Goal: Task Accomplishment & Management: Manage account settings

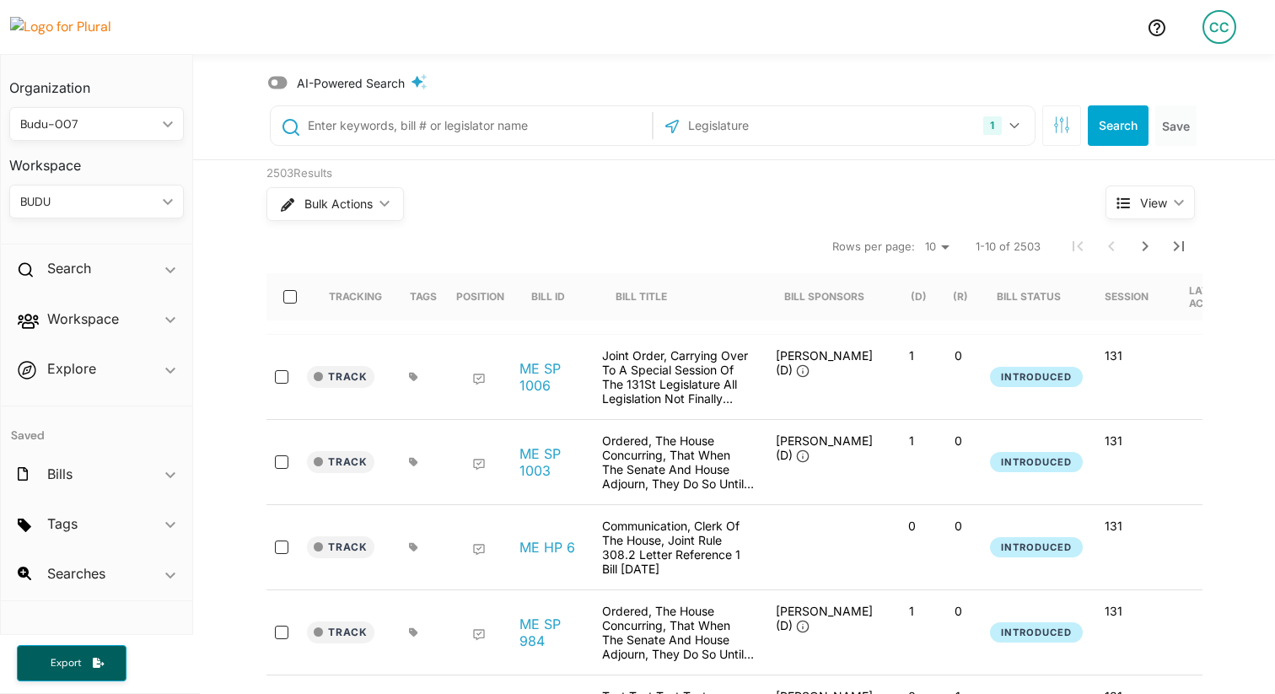
click at [316, 81] on span "AI-Powered Search" at bounding box center [351, 83] width 108 height 18
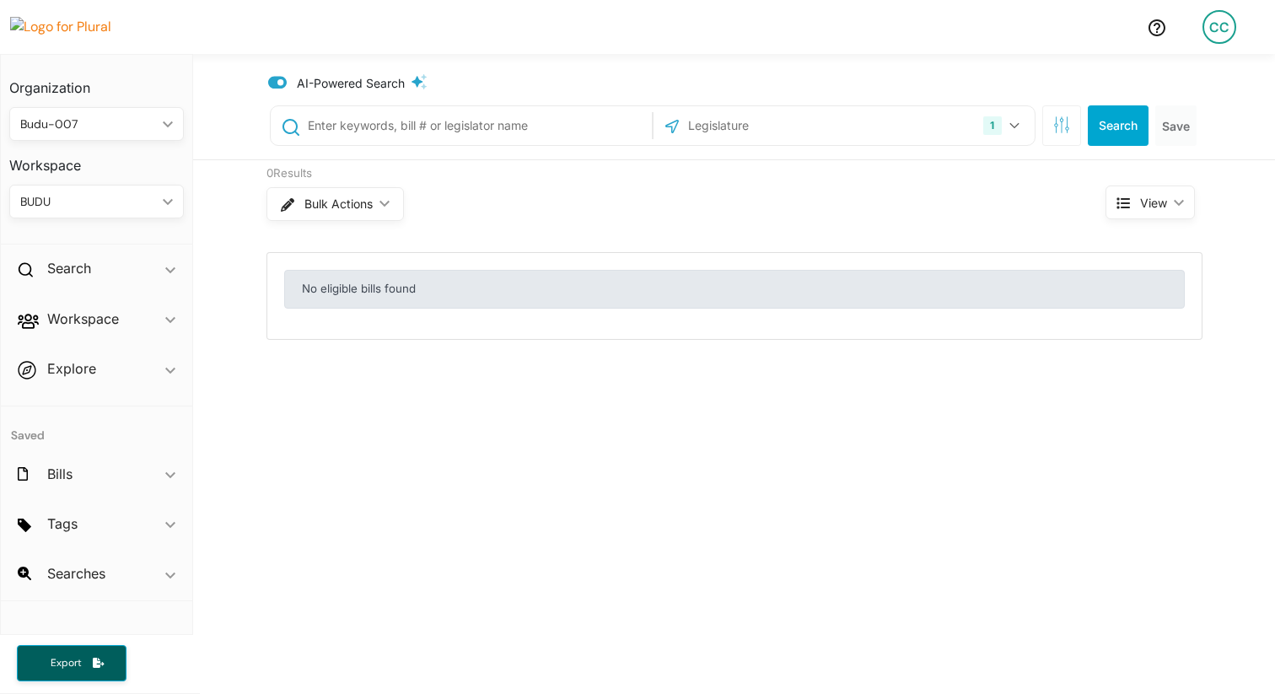
click at [316, 81] on span "AI-Powered Search" at bounding box center [351, 83] width 108 height 18
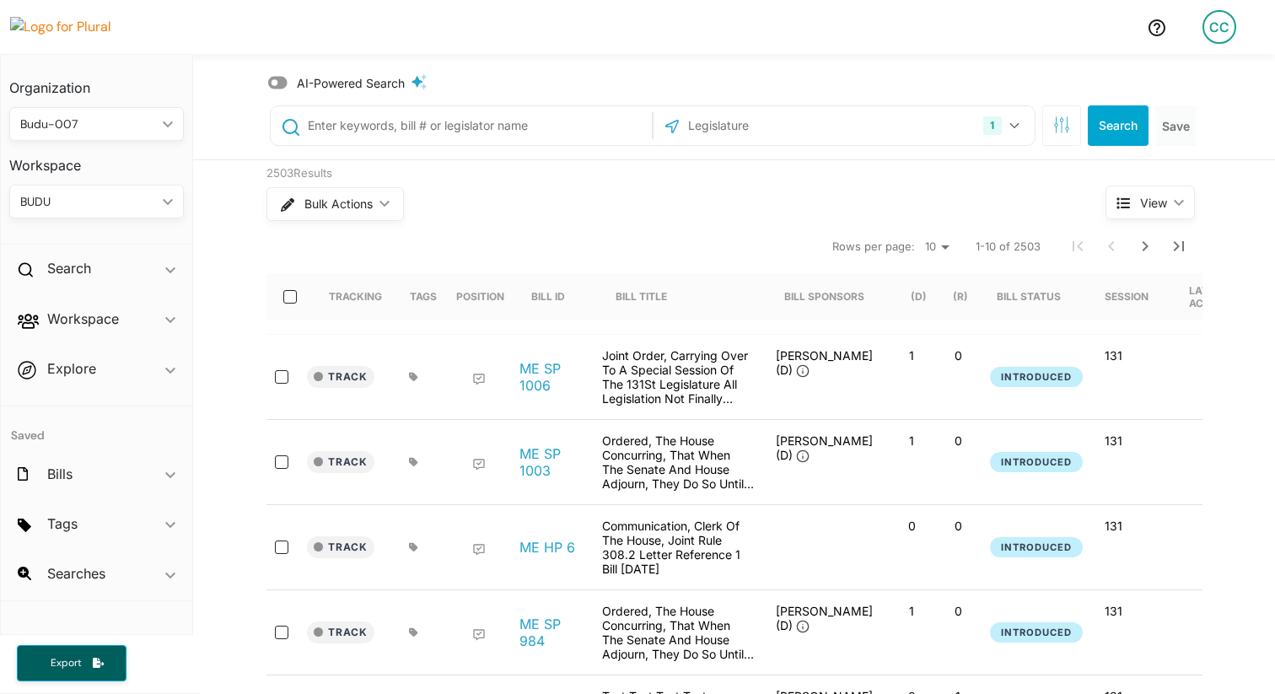
click at [316, 81] on span "AI-Powered Search" at bounding box center [351, 83] width 108 height 18
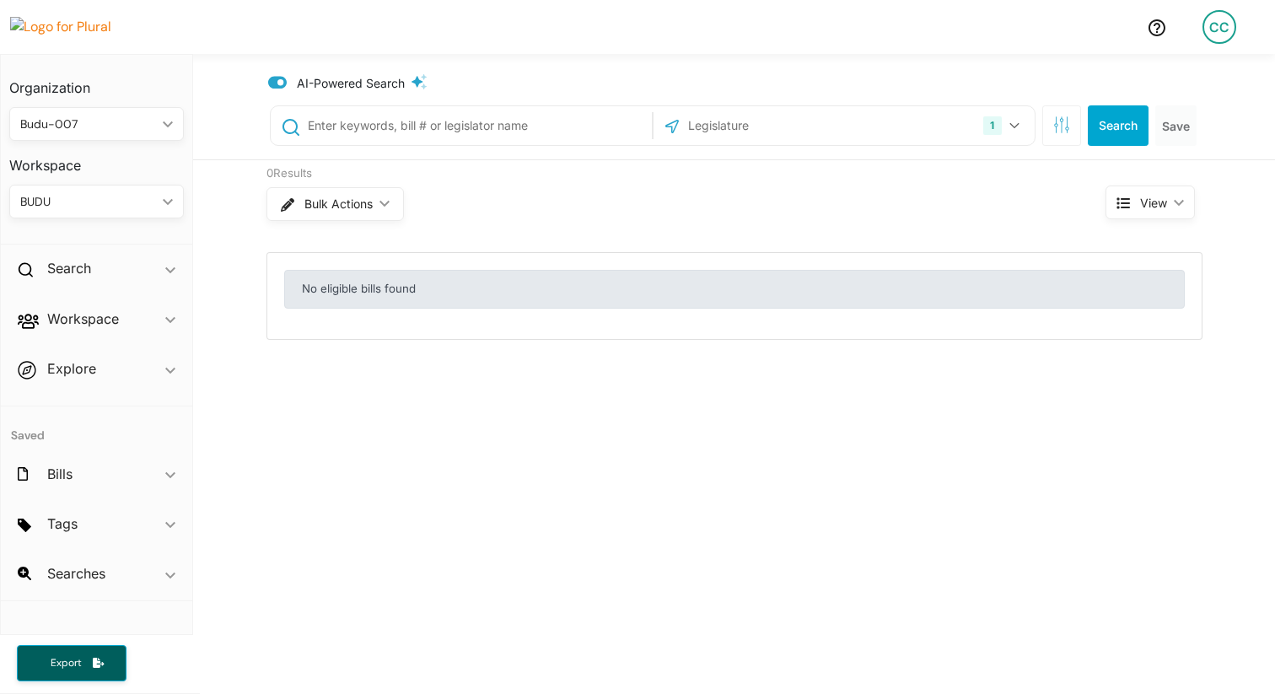
click at [316, 81] on span "AI-Powered Search" at bounding box center [351, 83] width 108 height 18
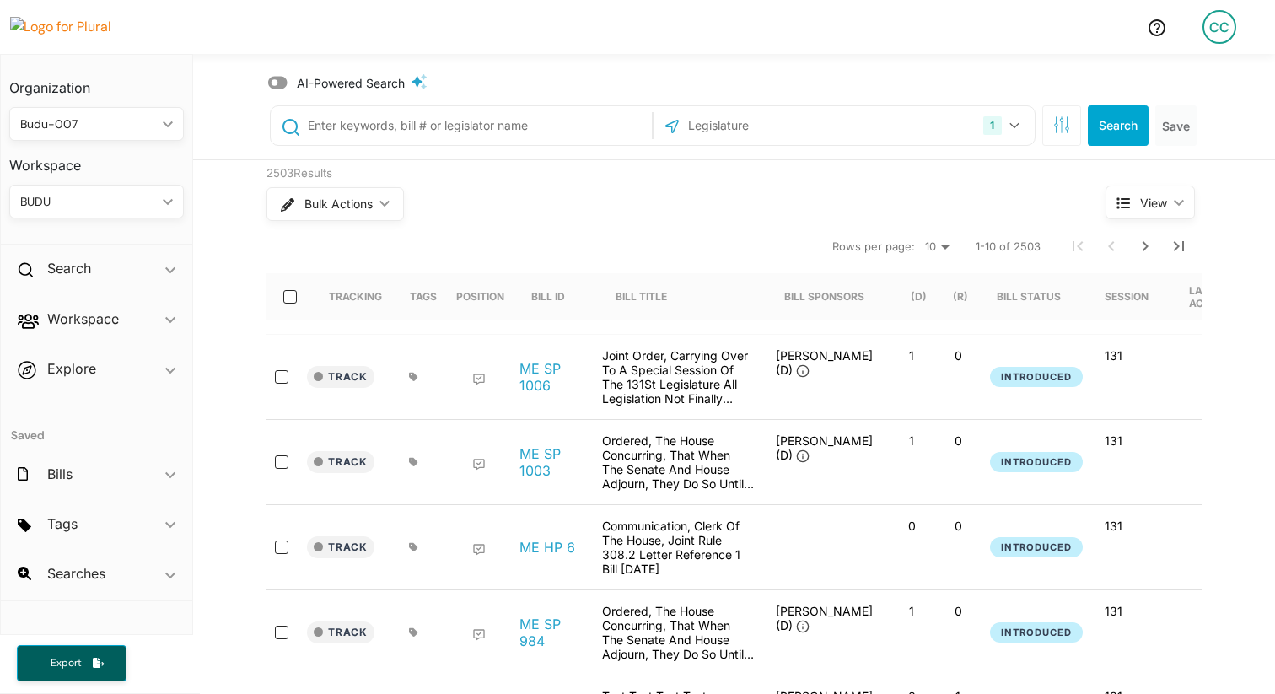
click at [412, 81] on icon at bounding box center [417, 81] width 11 height 11
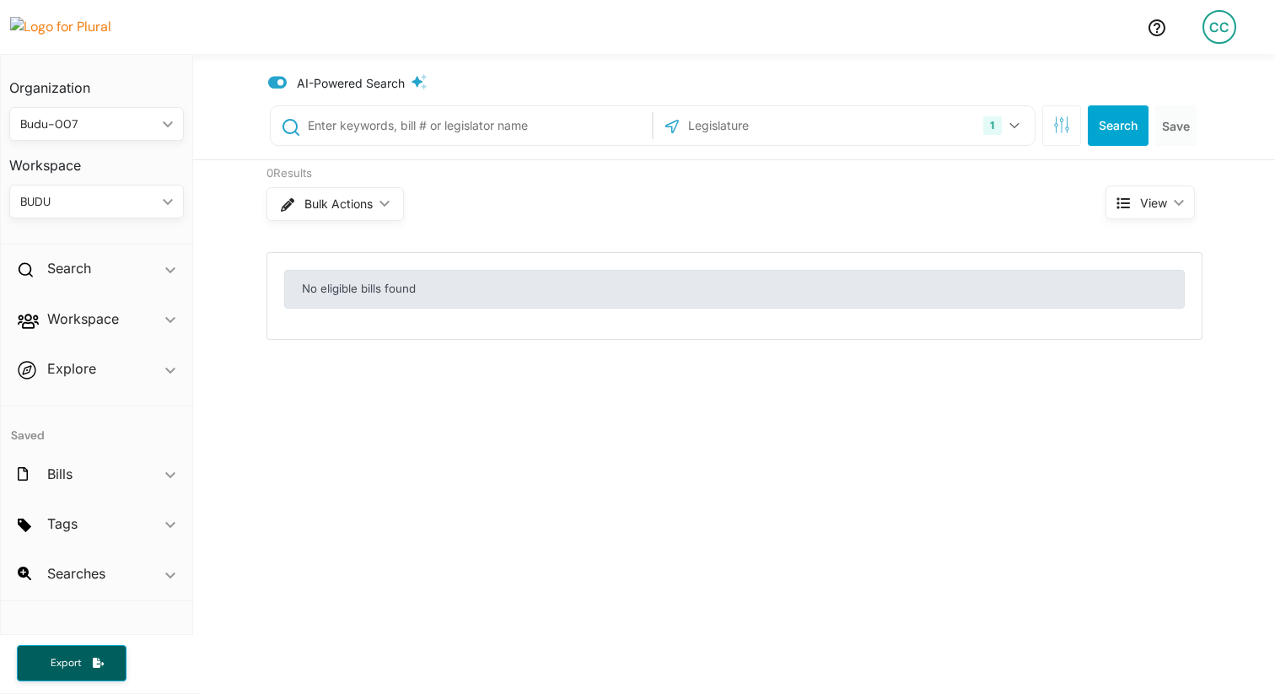
click at [412, 81] on icon at bounding box center [417, 81] width 11 height 11
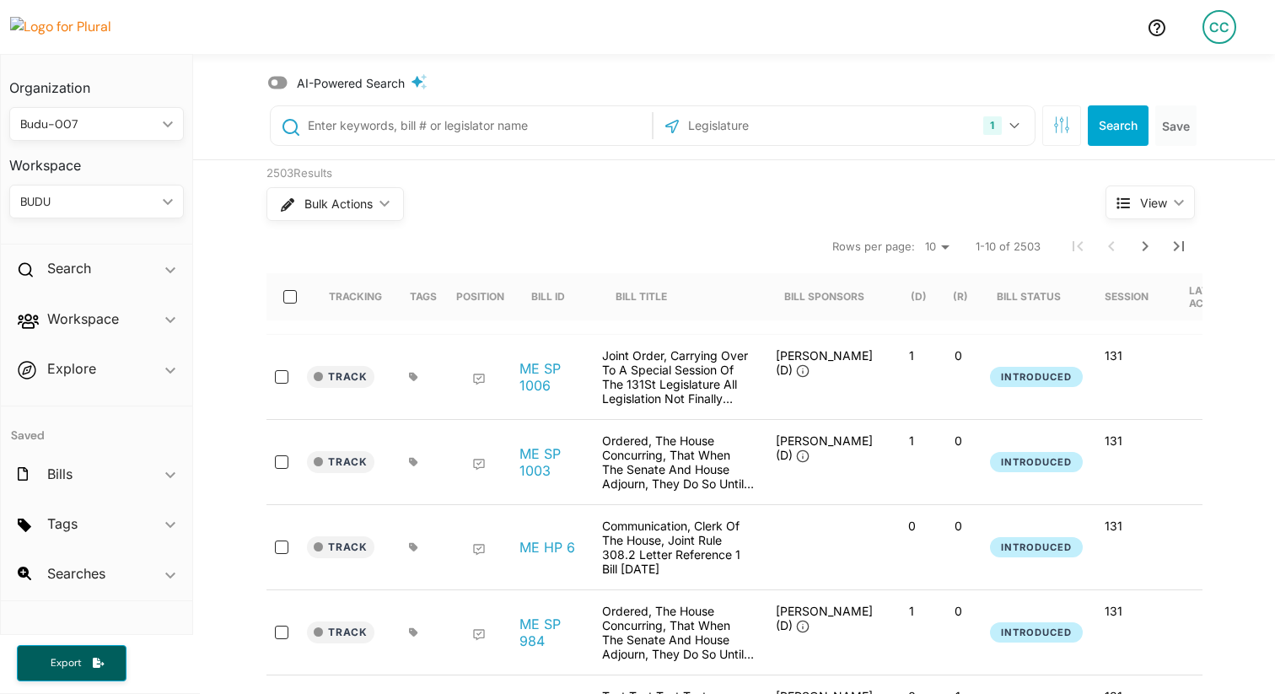
click at [412, 81] on icon at bounding box center [417, 81] width 11 height 11
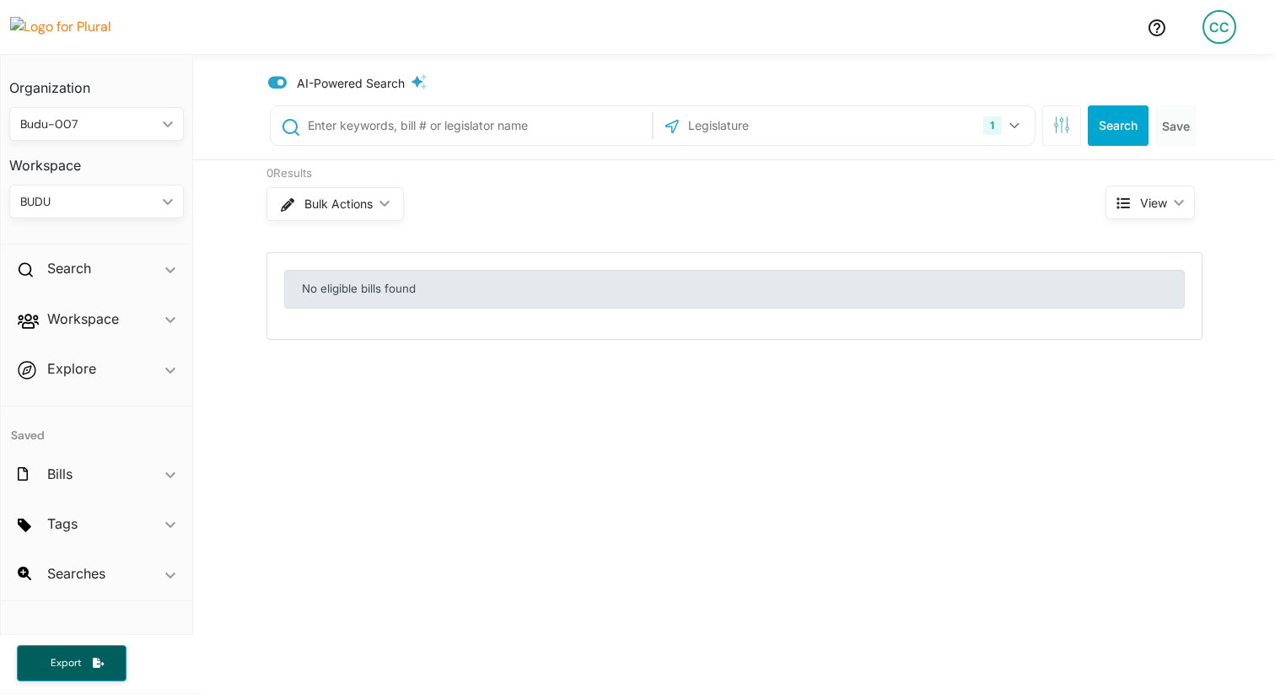
click at [412, 80] on icon at bounding box center [419, 81] width 15 height 15
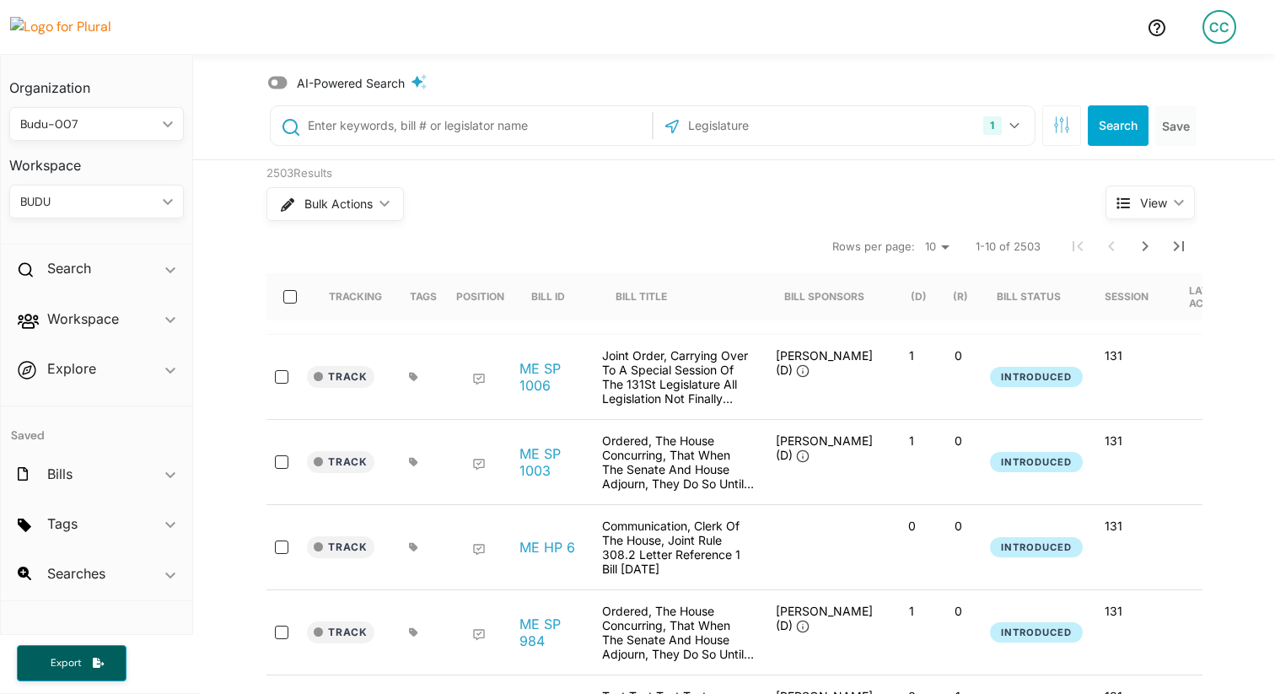
click at [412, 80] on icon at bounding box center [419, 81] width 15 height 15
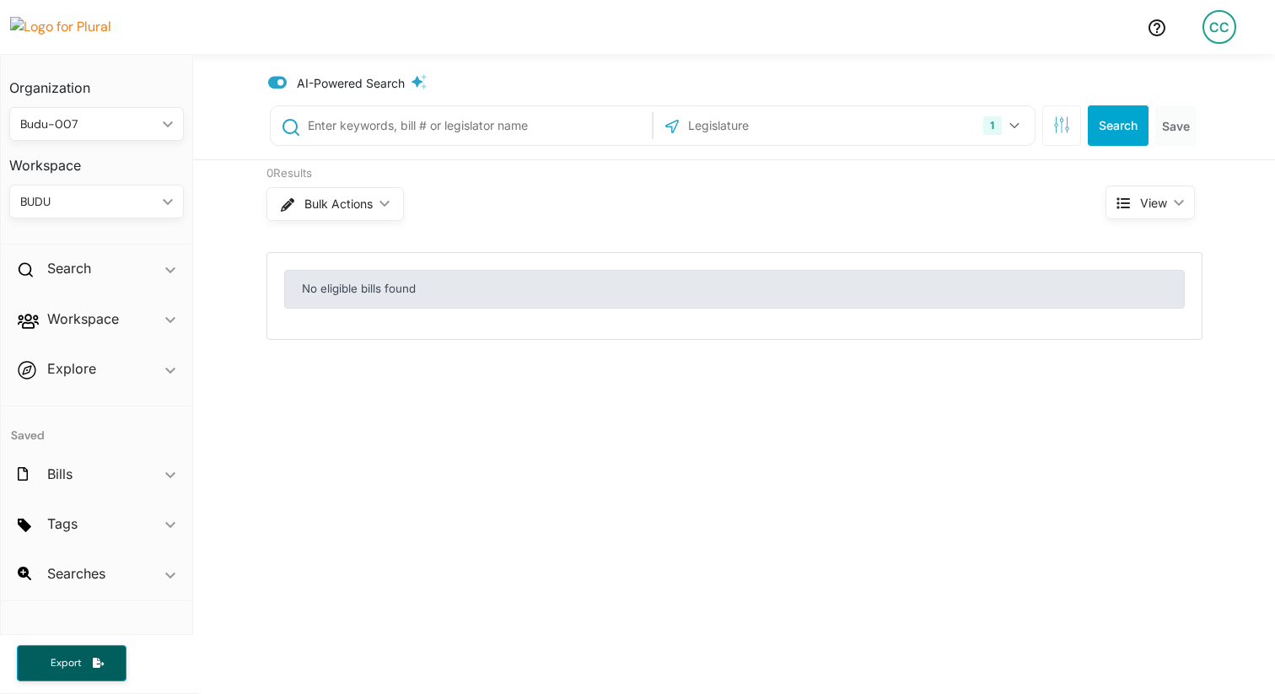
click at [348, 82] on span "AI-Powered Search" at bounding box center [351, 83] width 108 height 18
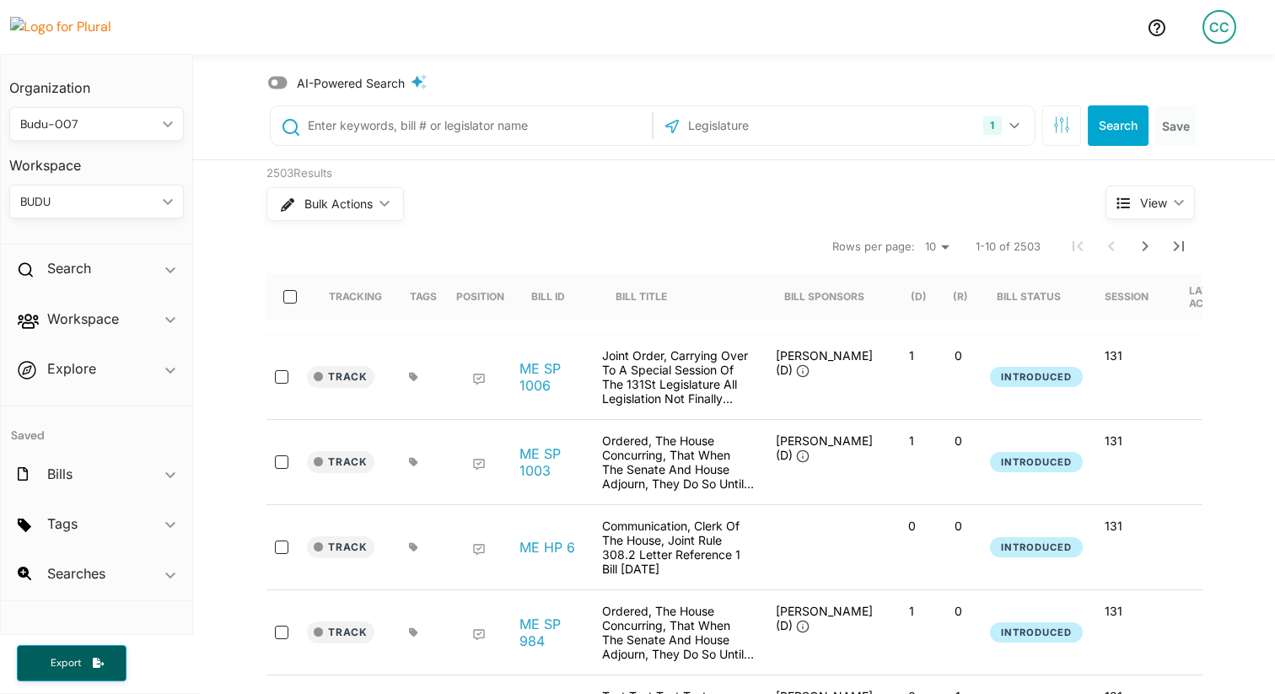
click at [348, 82] on span "AI-Powered Search" at bounding box center [351, 83] width 108 height 18
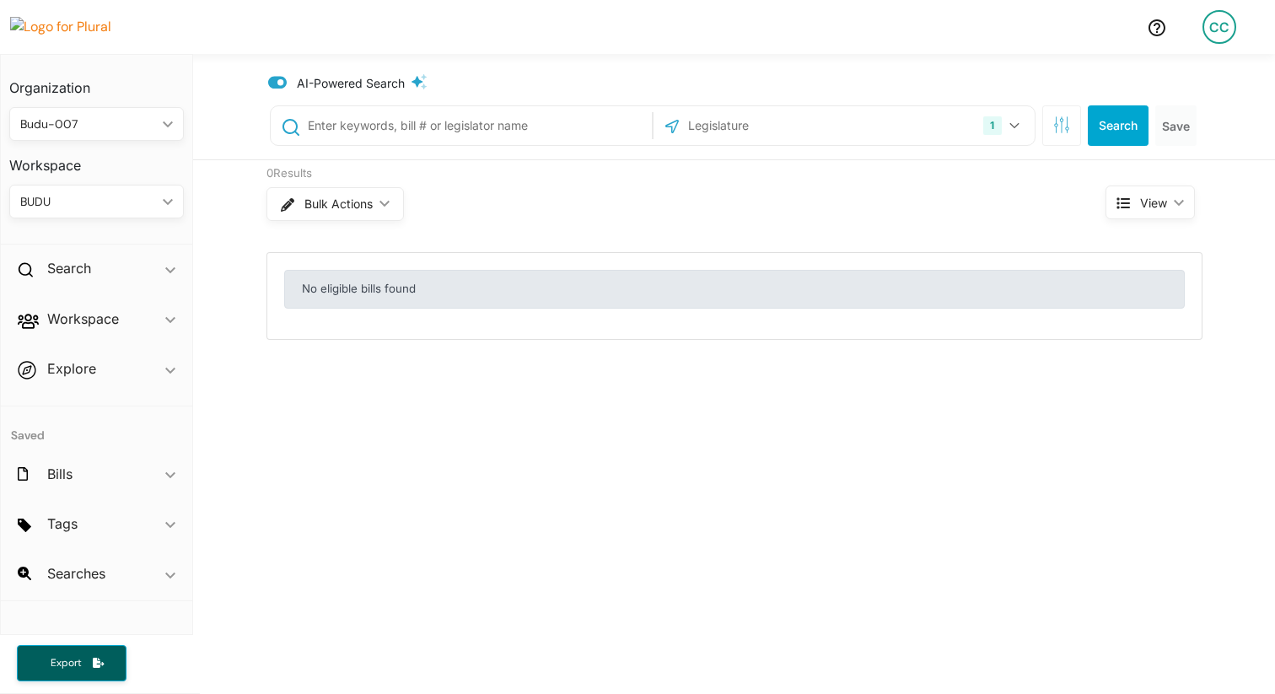
click at [348, 82] on span "AI-Powered Search" at bounding box center [351, 83] width 108 height 18
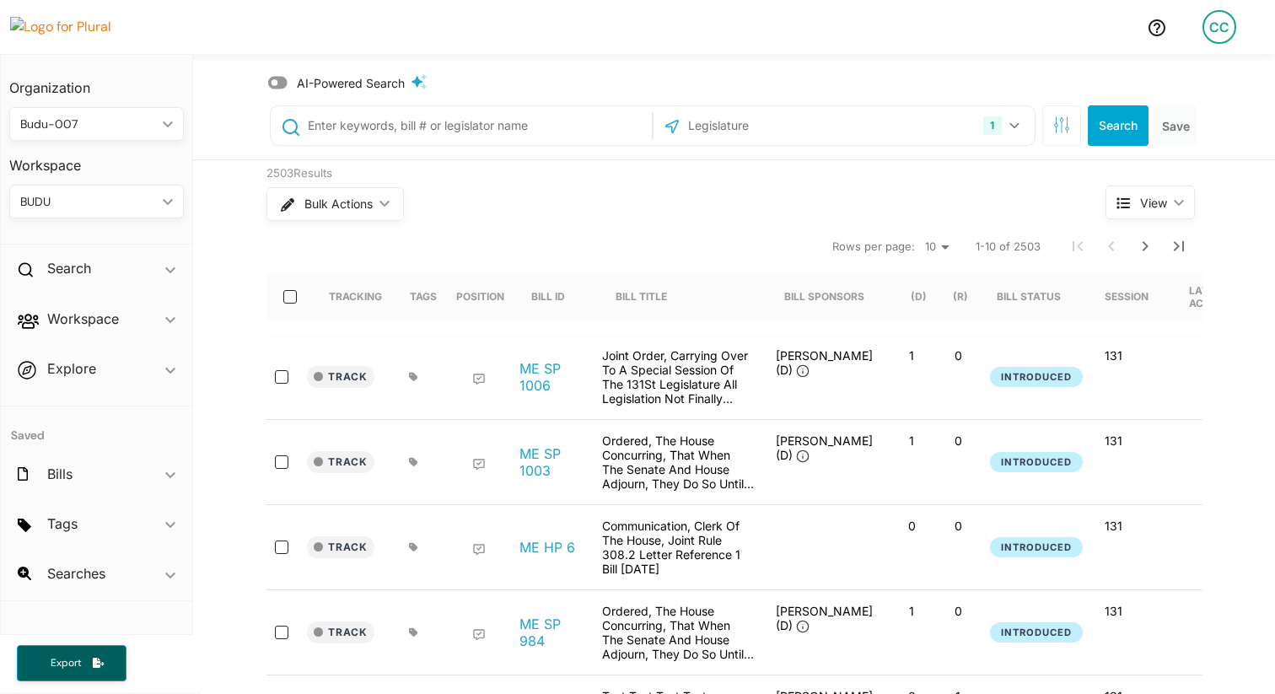
click at [348, 82] on span "AI-Powered Search" at bounding box center [351, 83] width 108 height 18
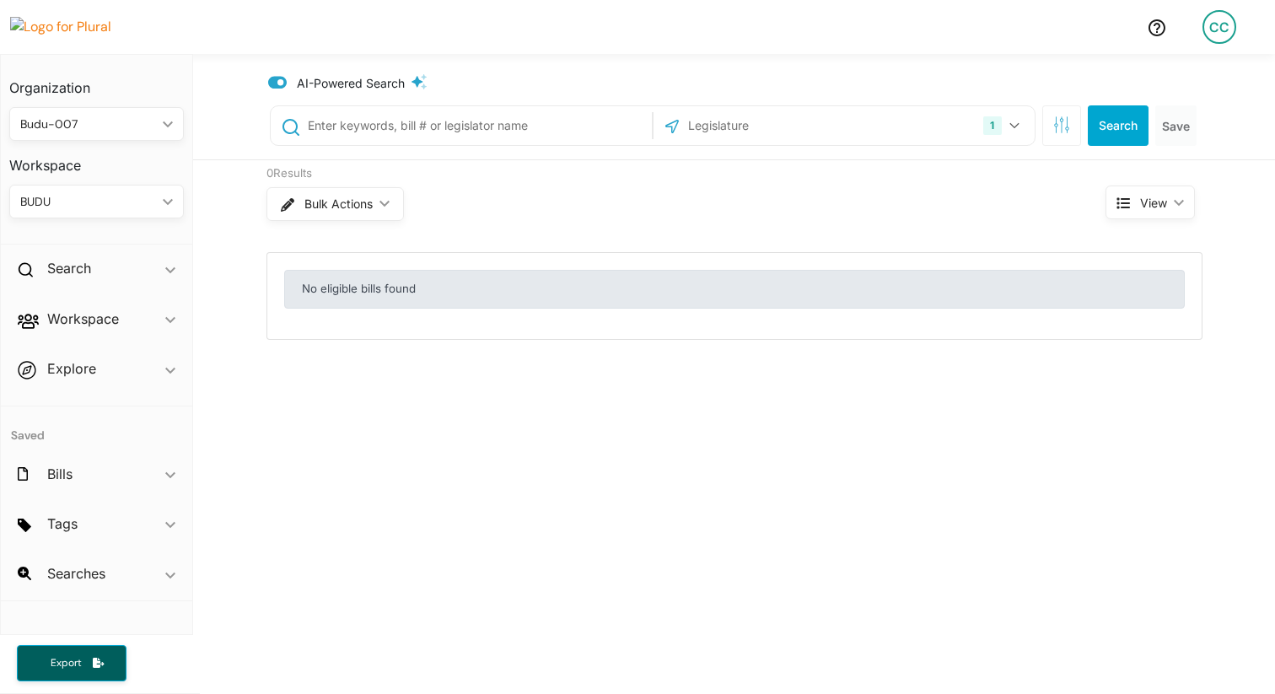
click at [348, 82] on span "AI-Powered Search" at bounding box center [351, 83] width 108 height 18
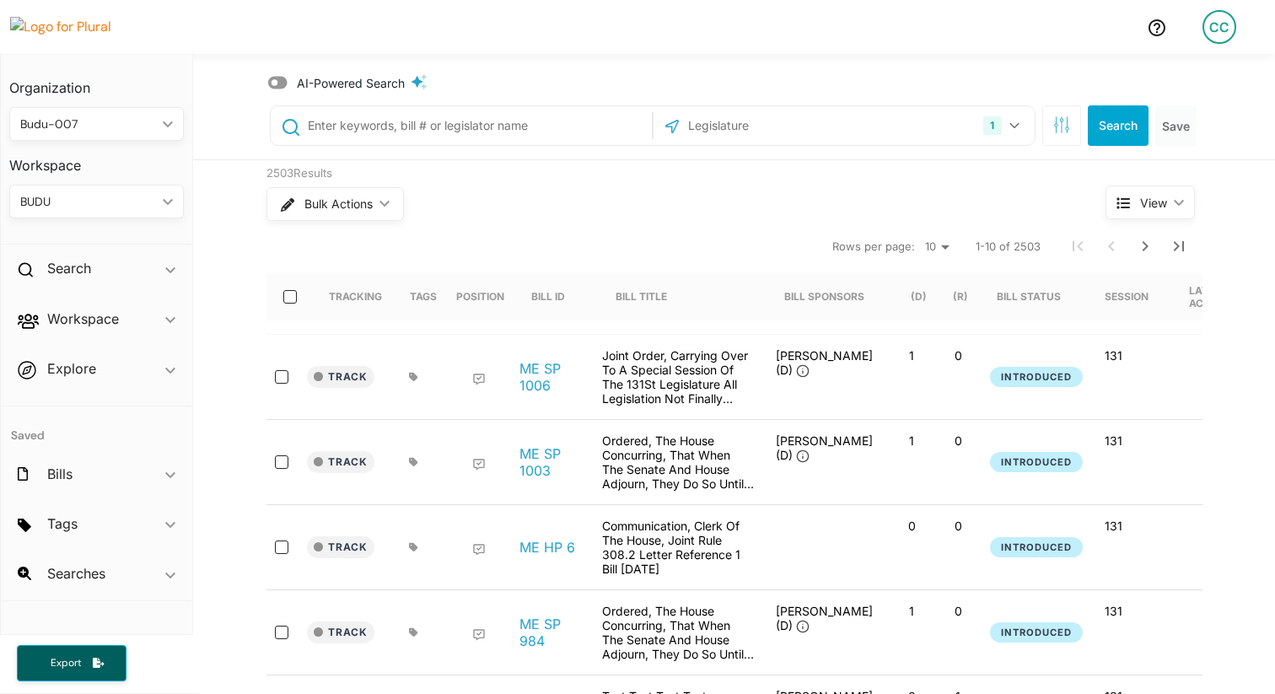
click at [348, 82] on span "AI-Powered Search" at bounding box center [351, 83] width 108 height 18
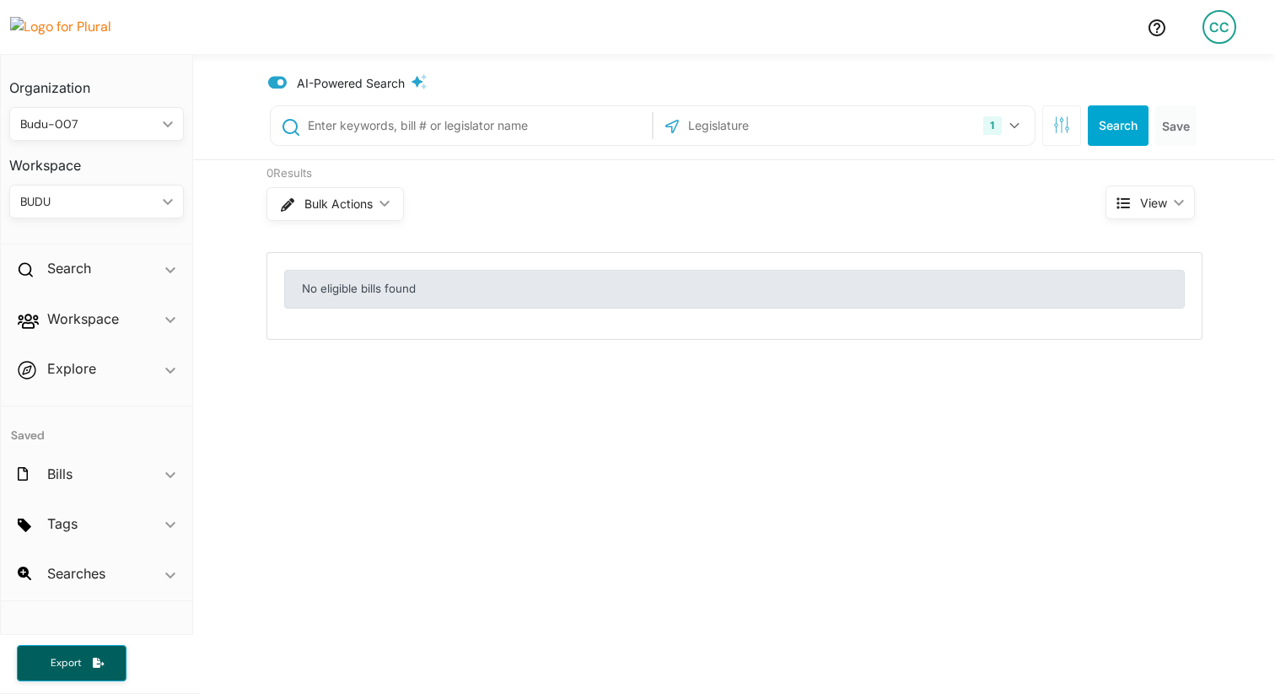
click at [348, 82] on span "AI-Powered Search" at bounding box center [351, 83] width 108 height 18
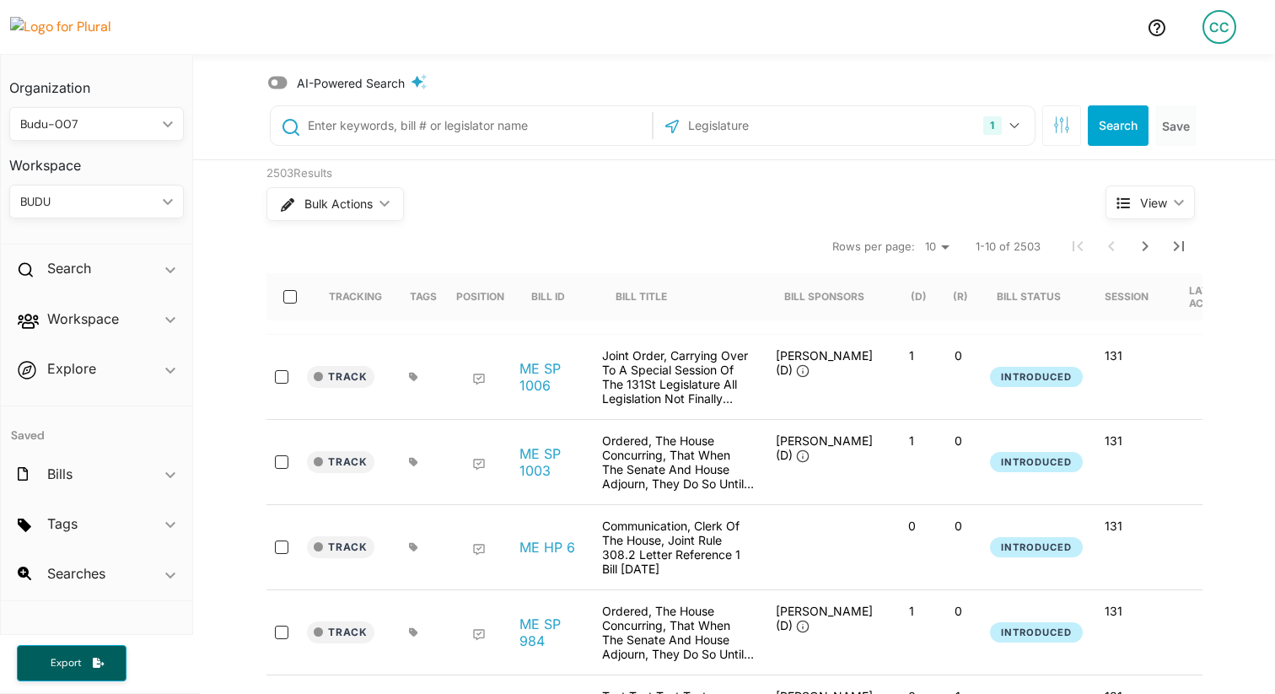
click at [348, 82] on span "AI-Powered Search" at bounding box center [351, 83] width 108 height 18
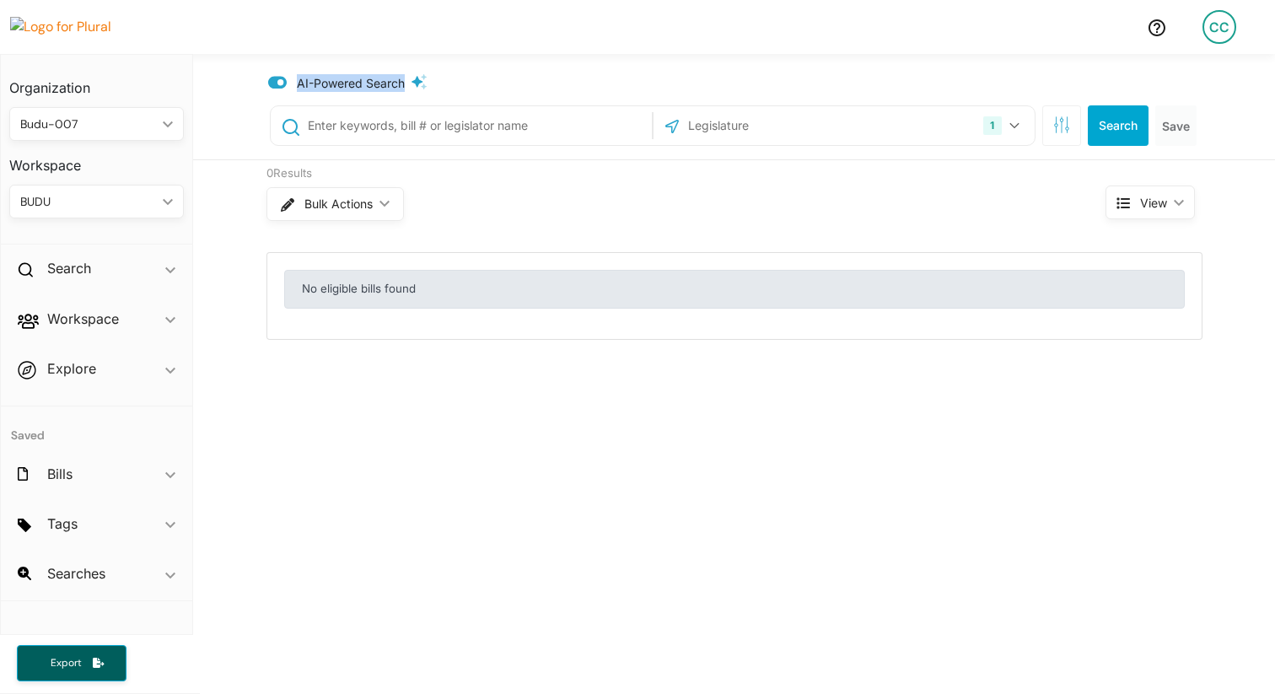
click at [348, 82] on span "AI-Powered Search" at bounding box center [351, 83] width 108 height 18
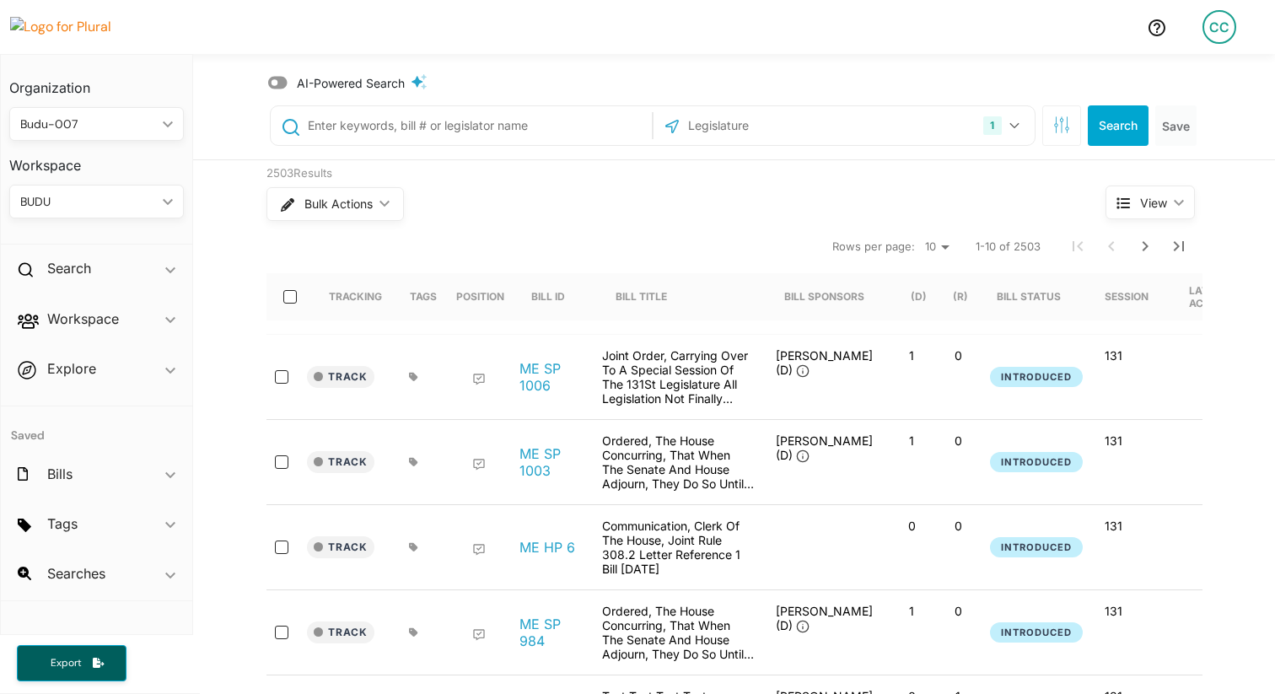
click at [324, 79] on span "AI-Powered Search" at bounding box center [351, 83] width 108 height 18
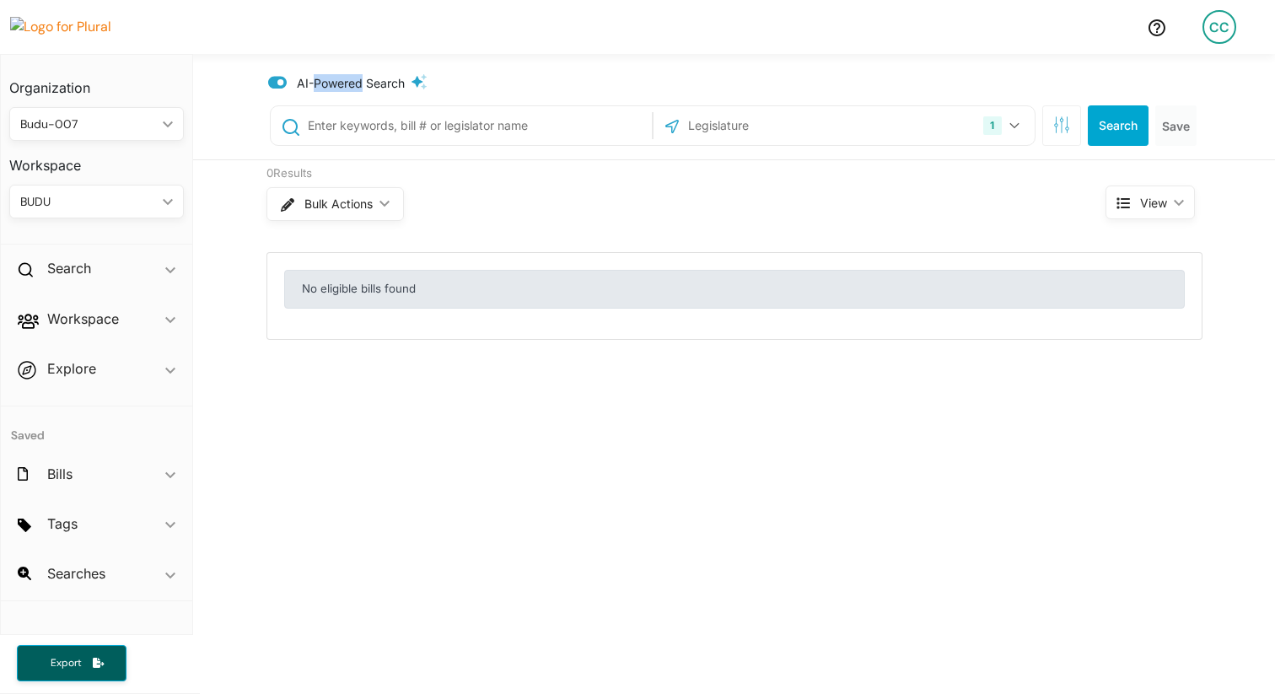
click at [324, 79] on span "AI-Powered Search" at bounding box center [351, 83] width 108 height 18
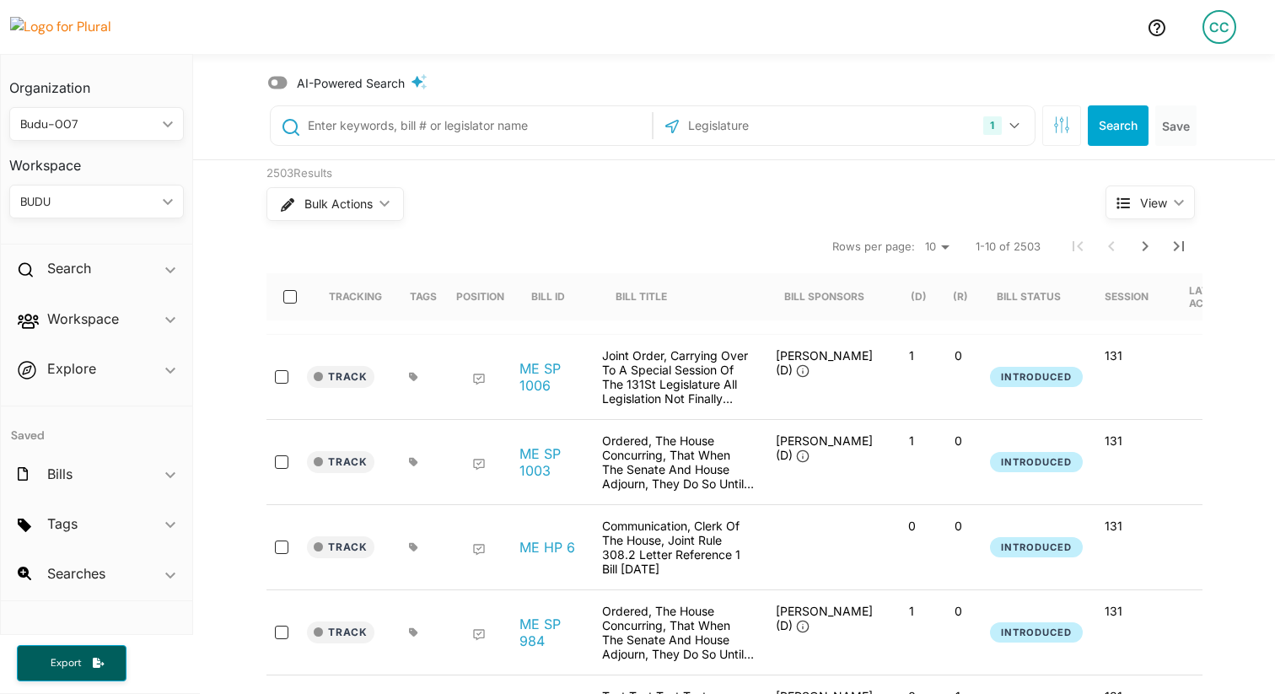
click at [491, 375] on div at bounding box center [484, 379] width 24 height 13
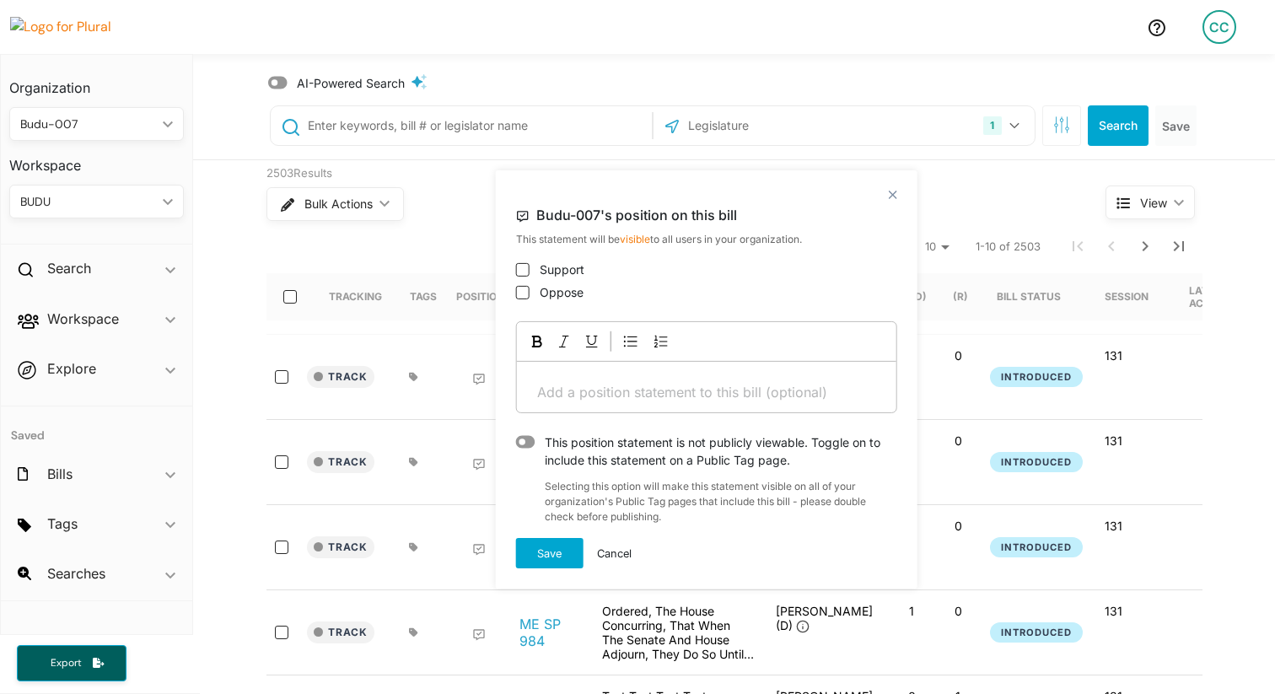
click at [612, 491] on div "Selecting this option will make this statement visible on all of your organizat…" at bounding box center [706, 497] width 381 height 56
click at [606, 452] on div "This position statement is not publicly viewable. Toggle on to include this sta…" at bounding box center [716, 451] width 363 height 35
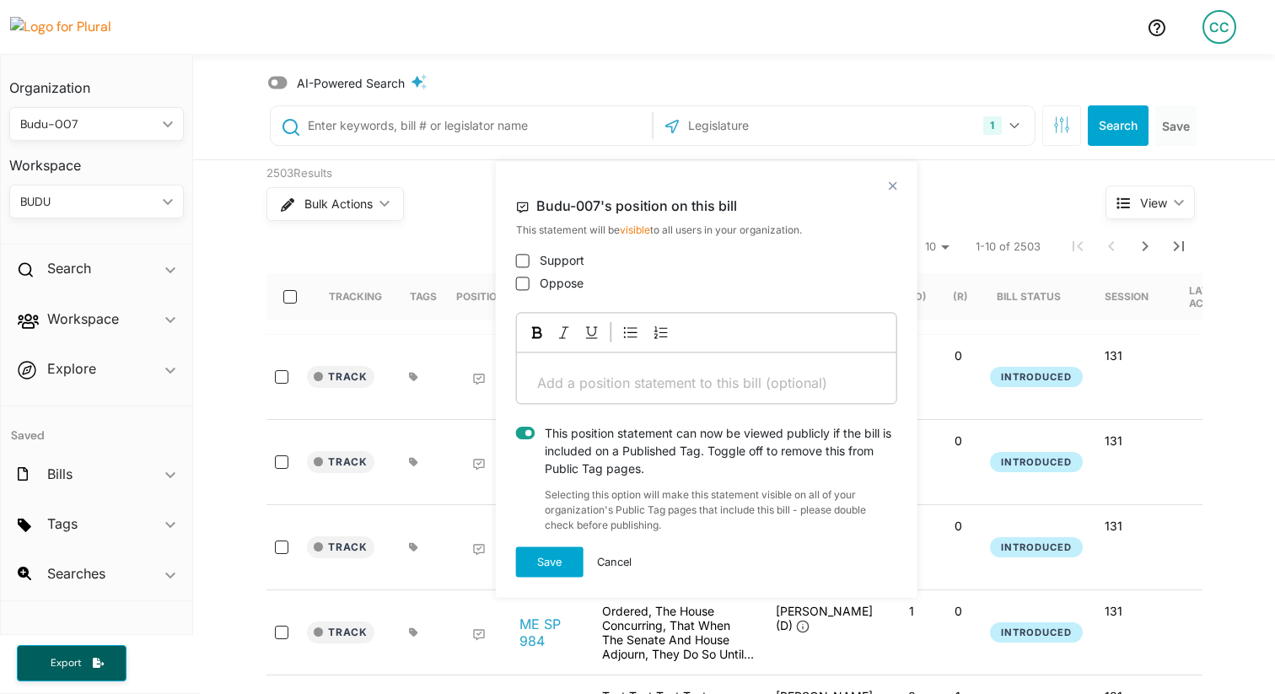
click at [605, 448] on div "This position statement can now be viewed publicly if the bill is included on a…" at bounding box center [716, 451] width 363 height 53
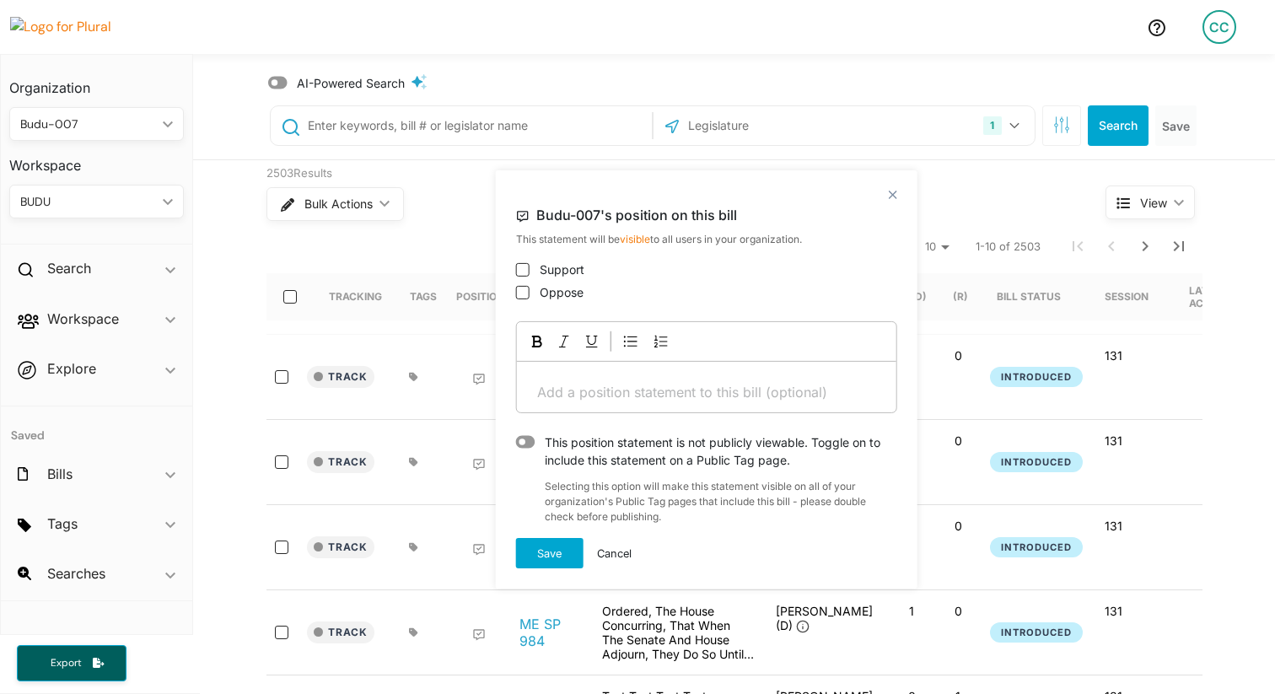
click at [605, 448] on div "This position statement is not publicly viewable. Toggle on to include this sta…" at bounding box center [716, 451] width 363 height 35
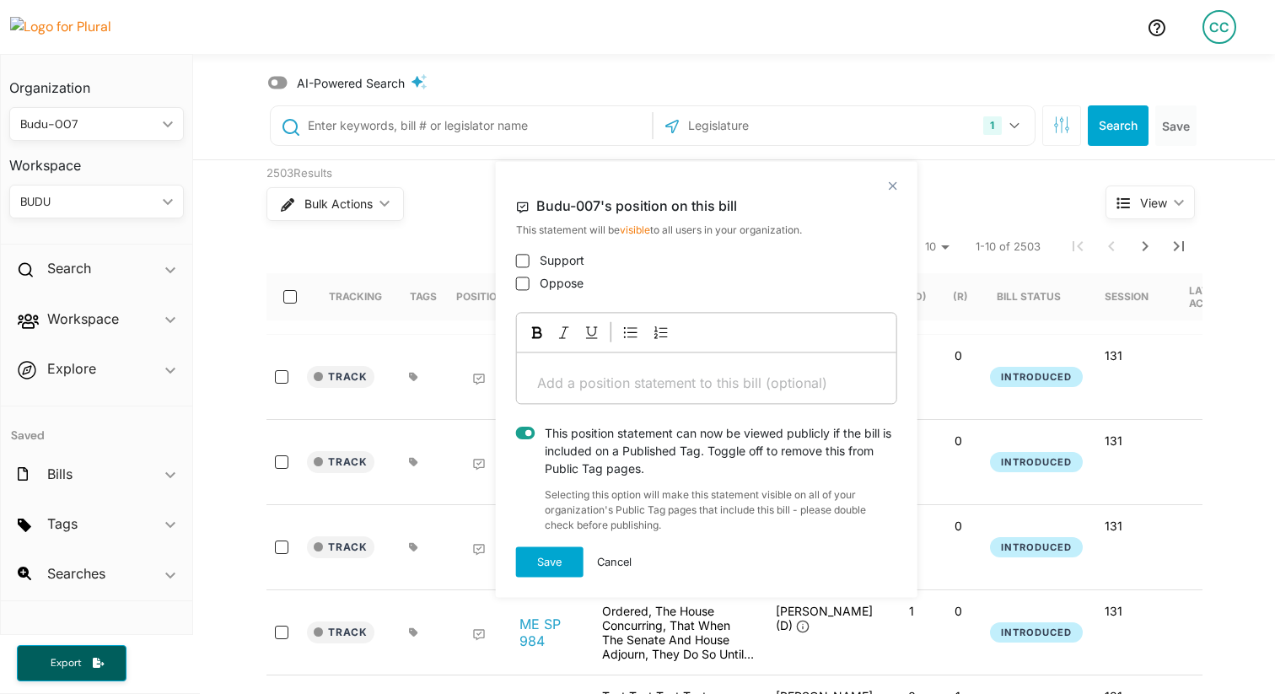
click at [605, 448] on div "This position statement can now be viewed publicly if the bill is included on a…" at bounding box center [716, 451] width 363 height 53
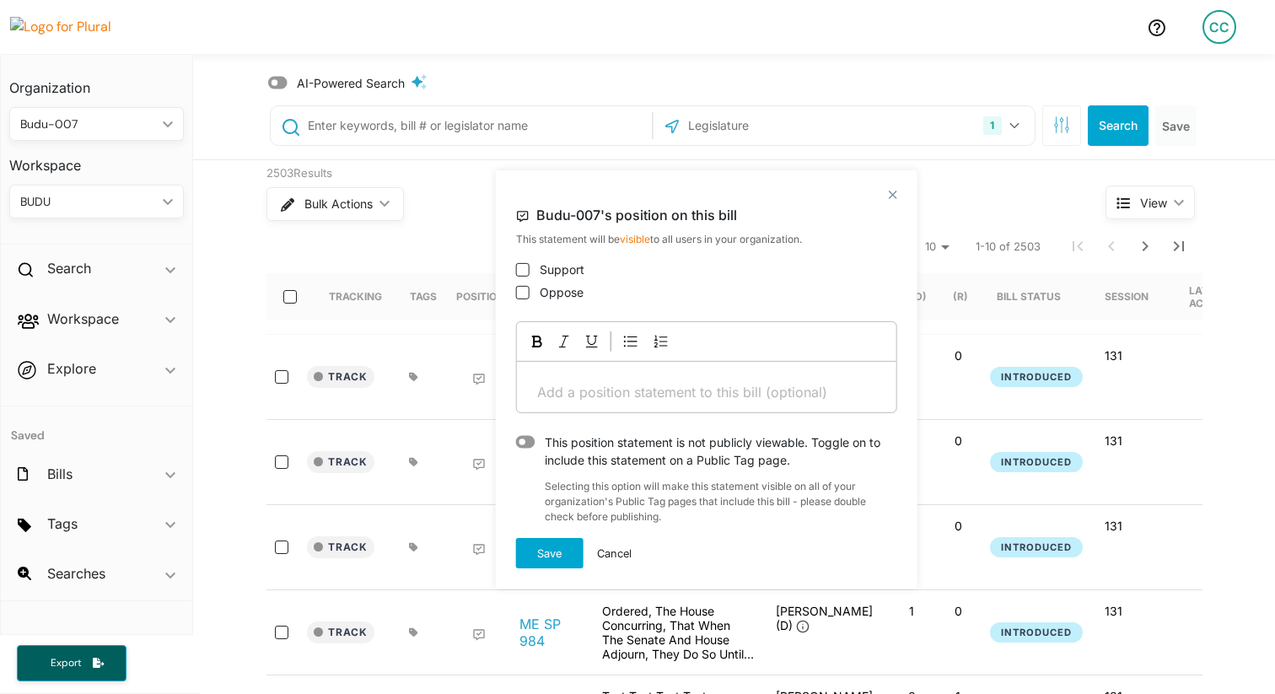
click at [530, 443] on icon at bounding box center [525, 442] width 19 height 13
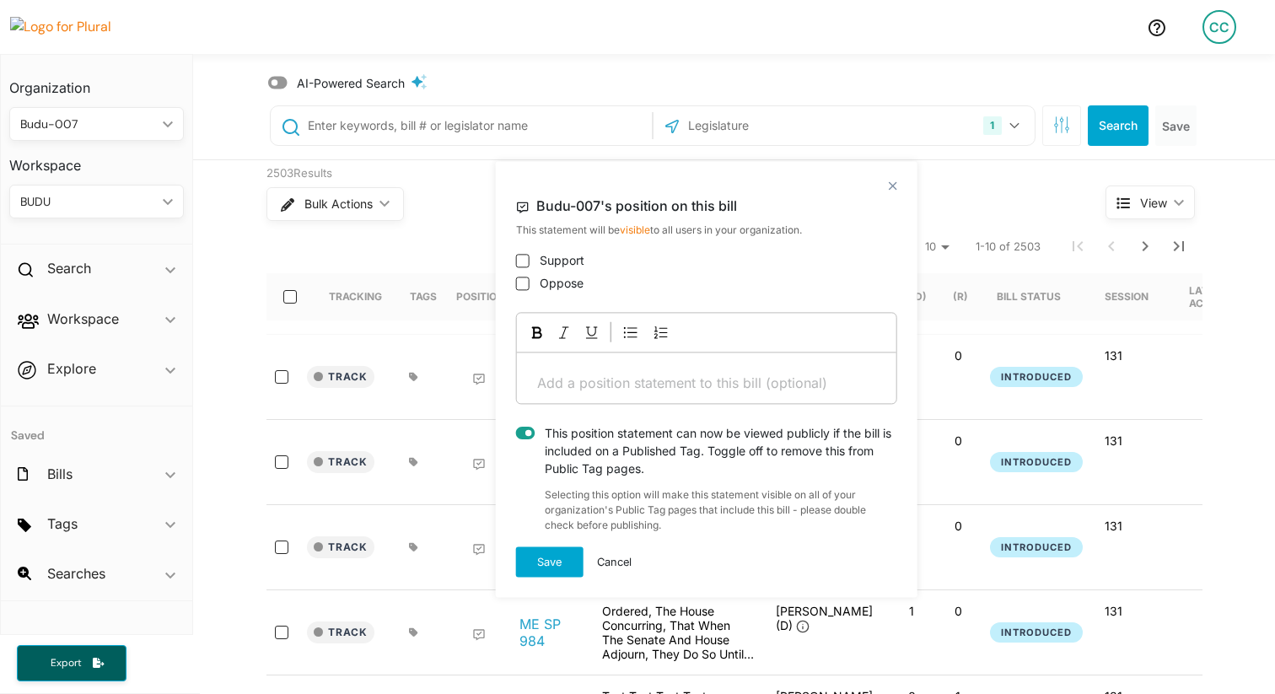
click at [526, 427] on icon at bounding box center [525, 433] width 19 height 17
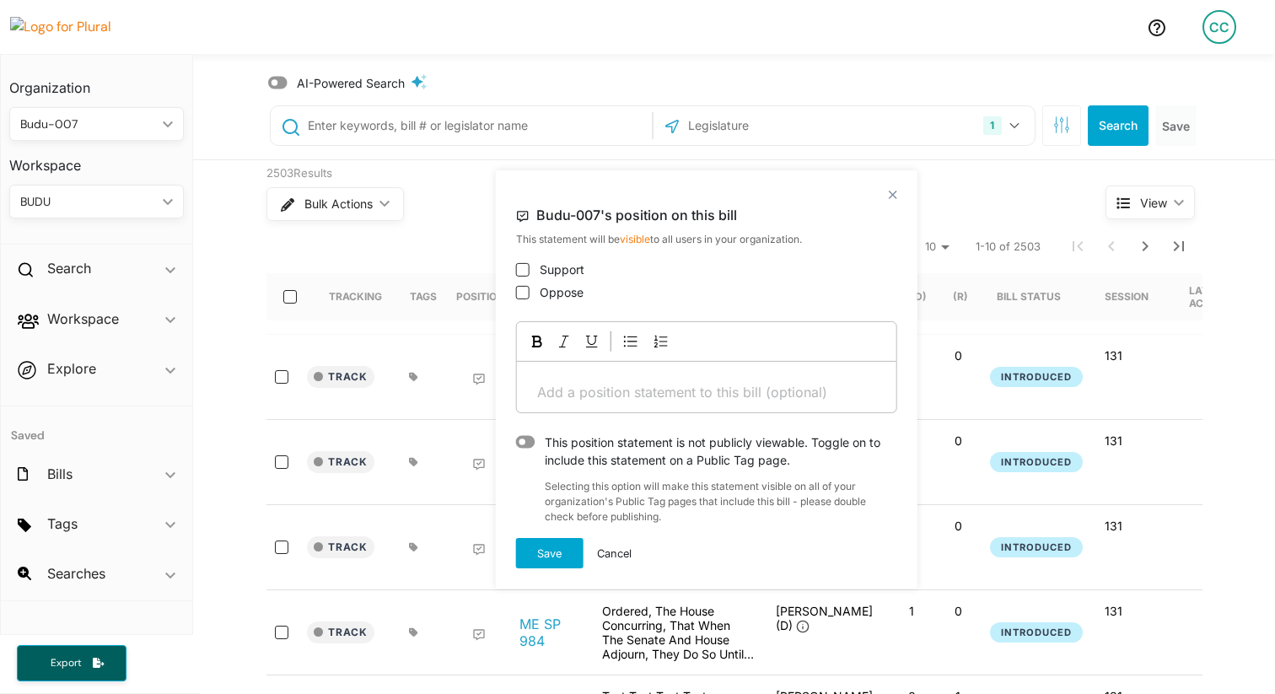
click at [528, 443] on icon at bounding box center [525, 442] width 19 height 13
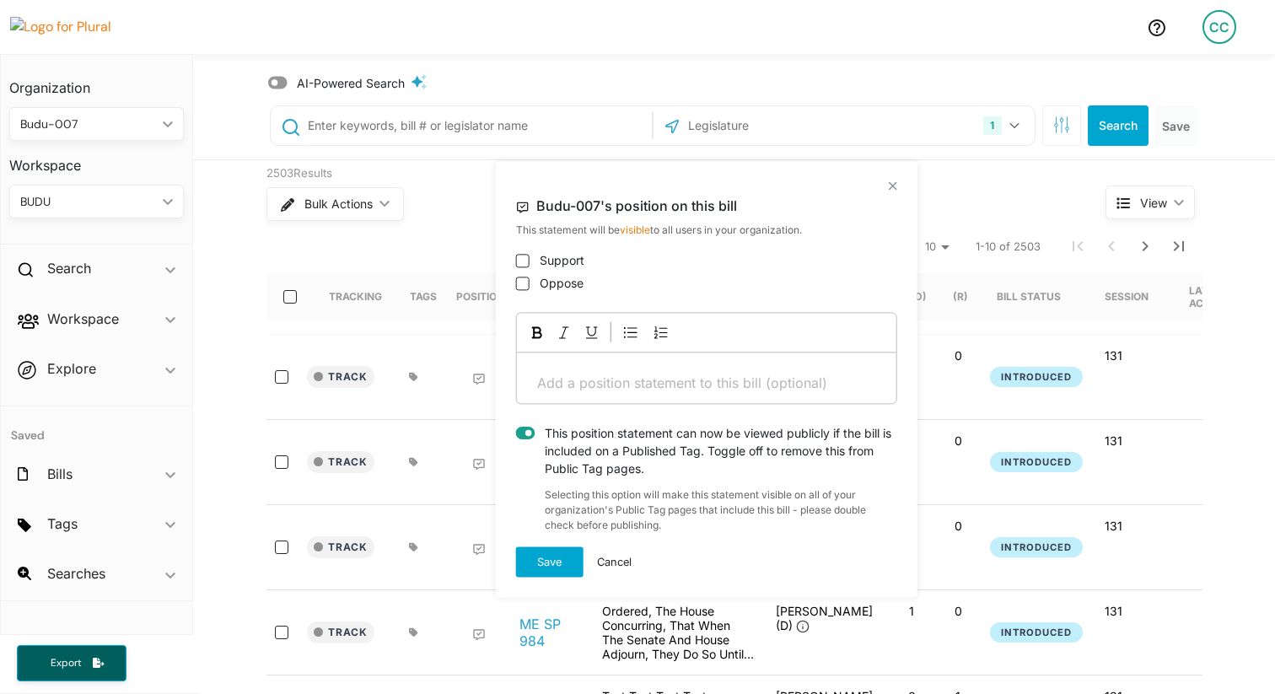
click at [526, 429] on icon at bounding box center [525, 433] width 19 height 13
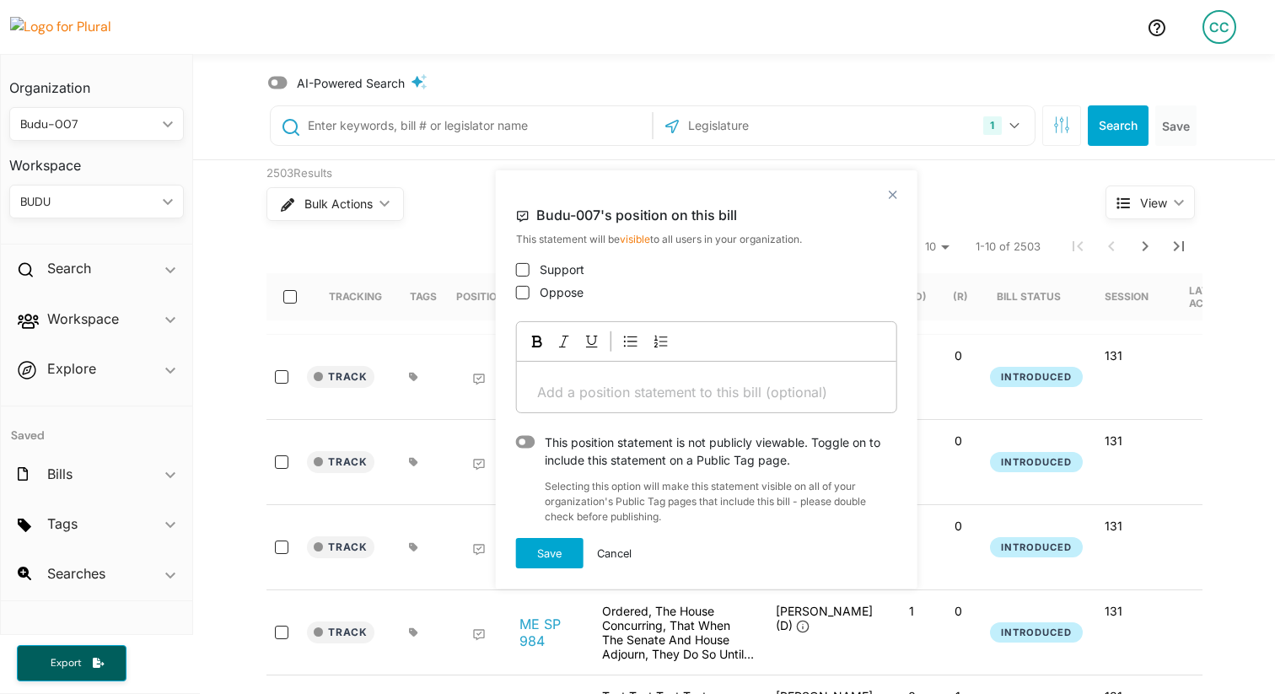
click at [348, 88] on span "AI-Powered Search" at bounding box center [351, 83] width 108 height 18
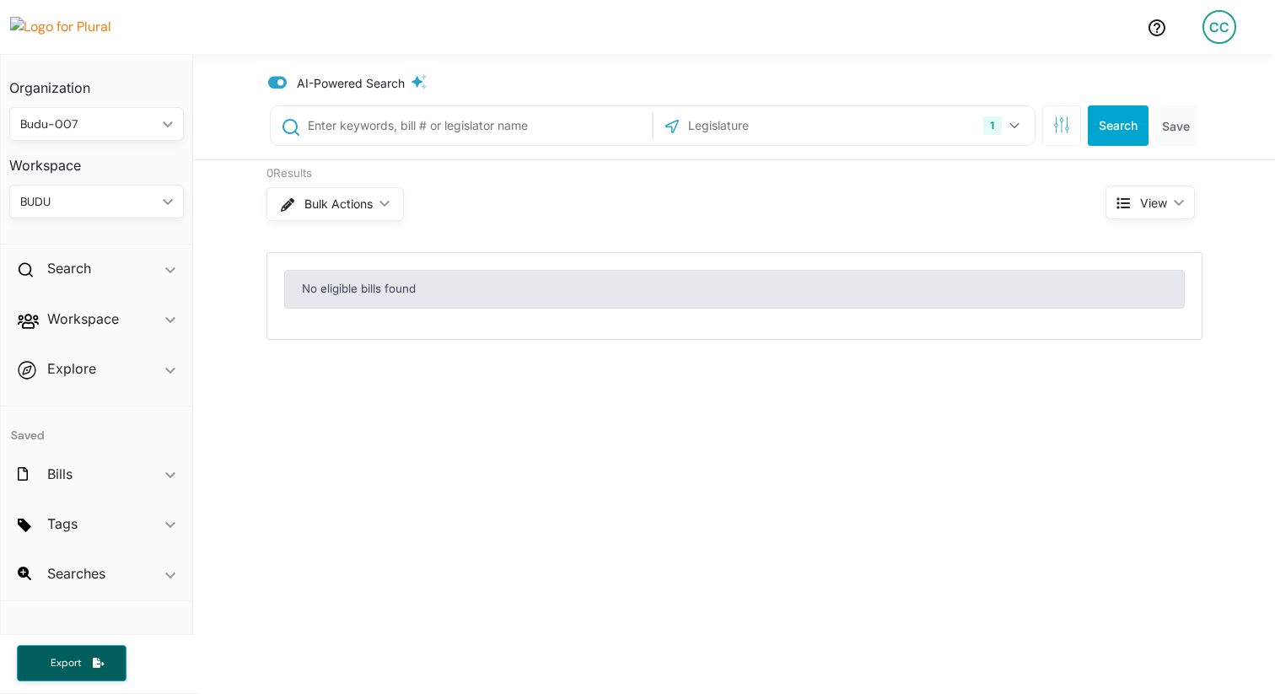
click at [419, 79] on icon at bounding box center [417, 81] width 11 height 11
click at [274, 82] on icon at bounding box center [277, 83] width 19 height 13
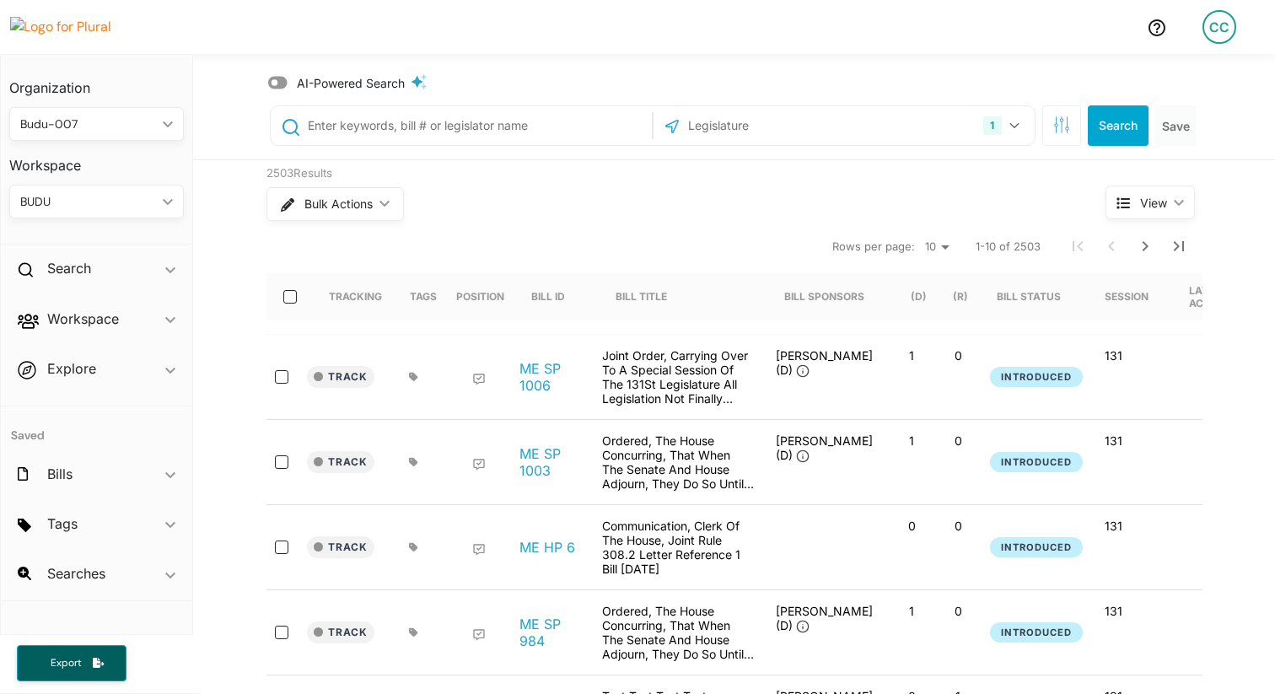
click at [282, 85] on icon at bounding box center [277, 83] width 19 height 13
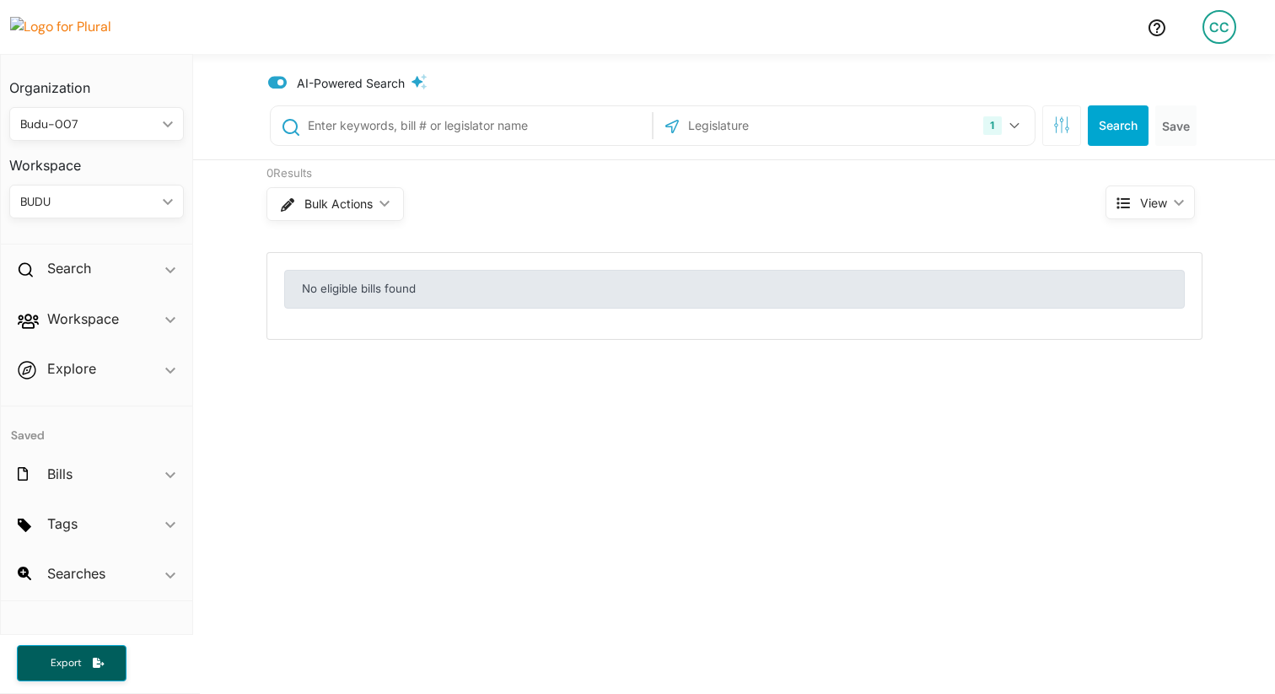
click at [274, 83] on icon at bounding box center [277, 83] width 19 height 13
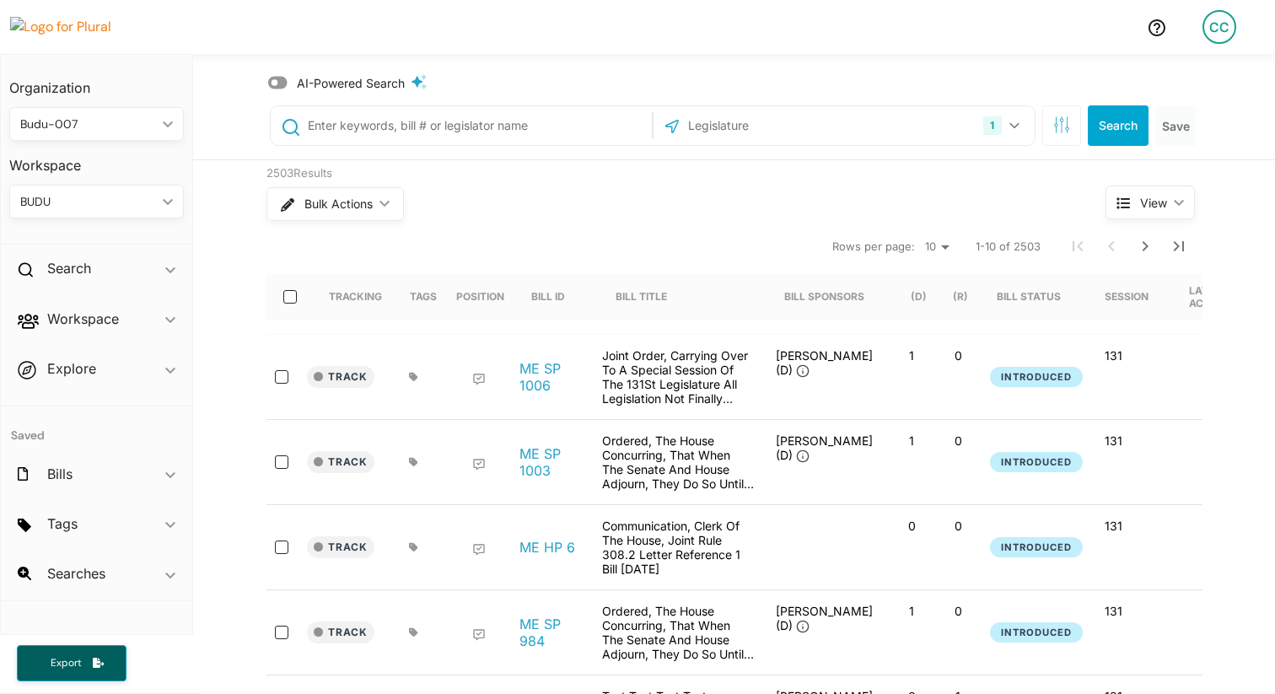
click at [278, 82] on icon at bounding box center [277, 83] width 19 height 13
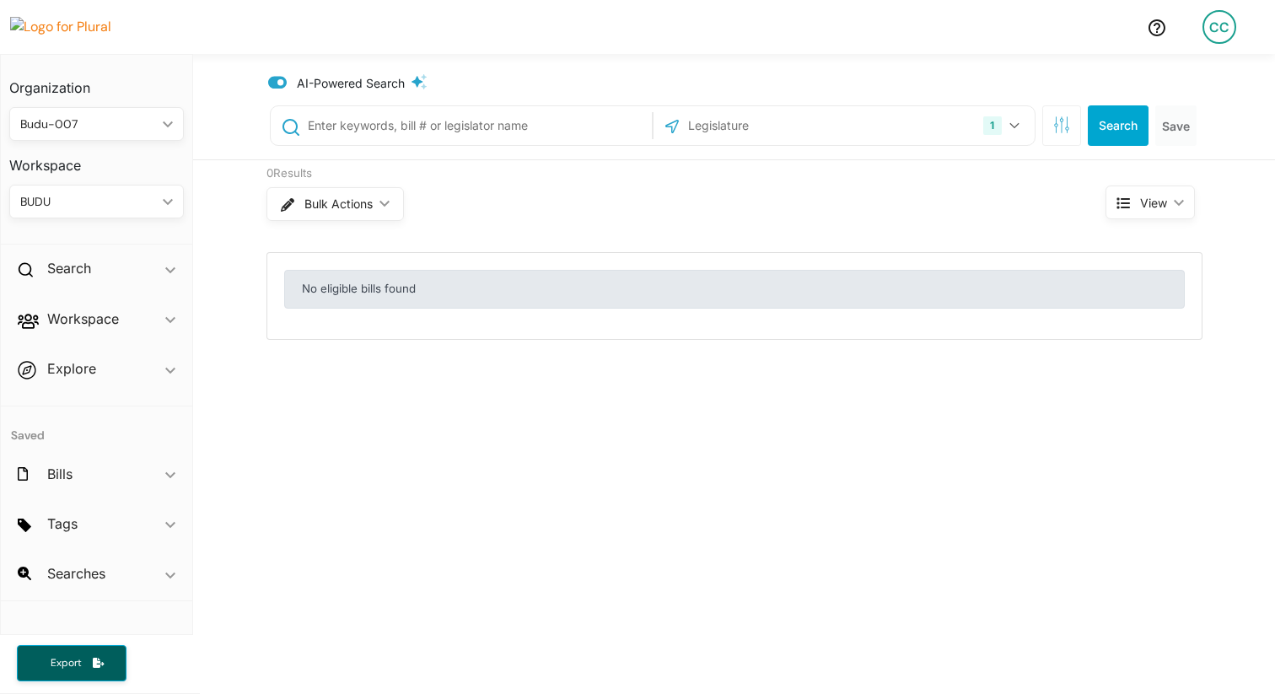
click at [319, 82] on span "AI-Powered Search" at bounding box center [351, 83] width 108 height 18
click at [280, 82] on icon at bounding box center [277, 82] width 19 height 17
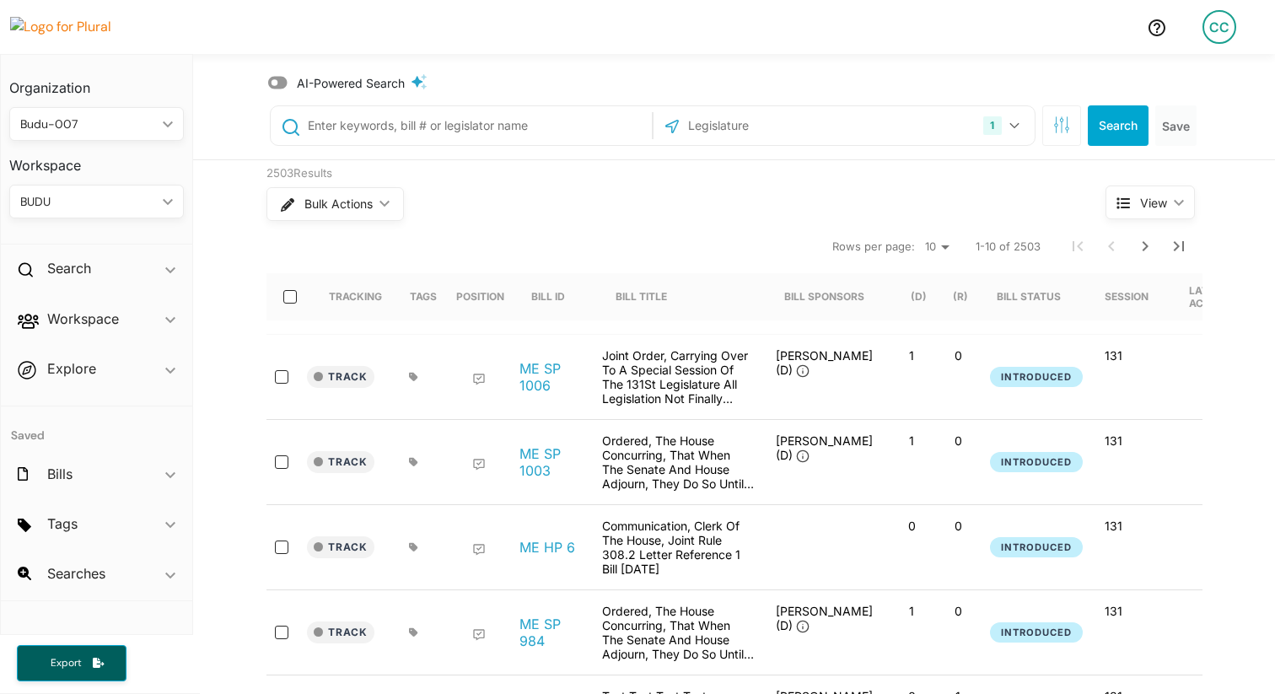
click at [280, 82] on icon at bounding box center [277, 83] width 19 height 13
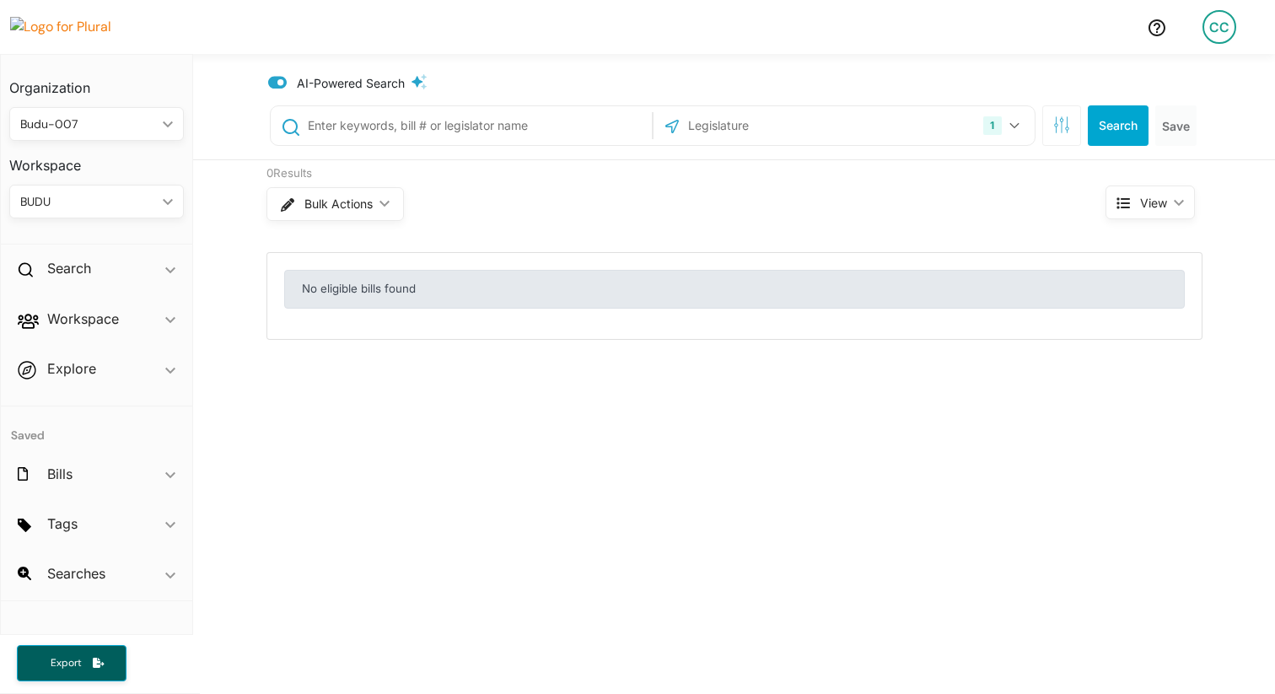
click at [273, 83] on icon at bounding box center [277, 83] width 19 height 13
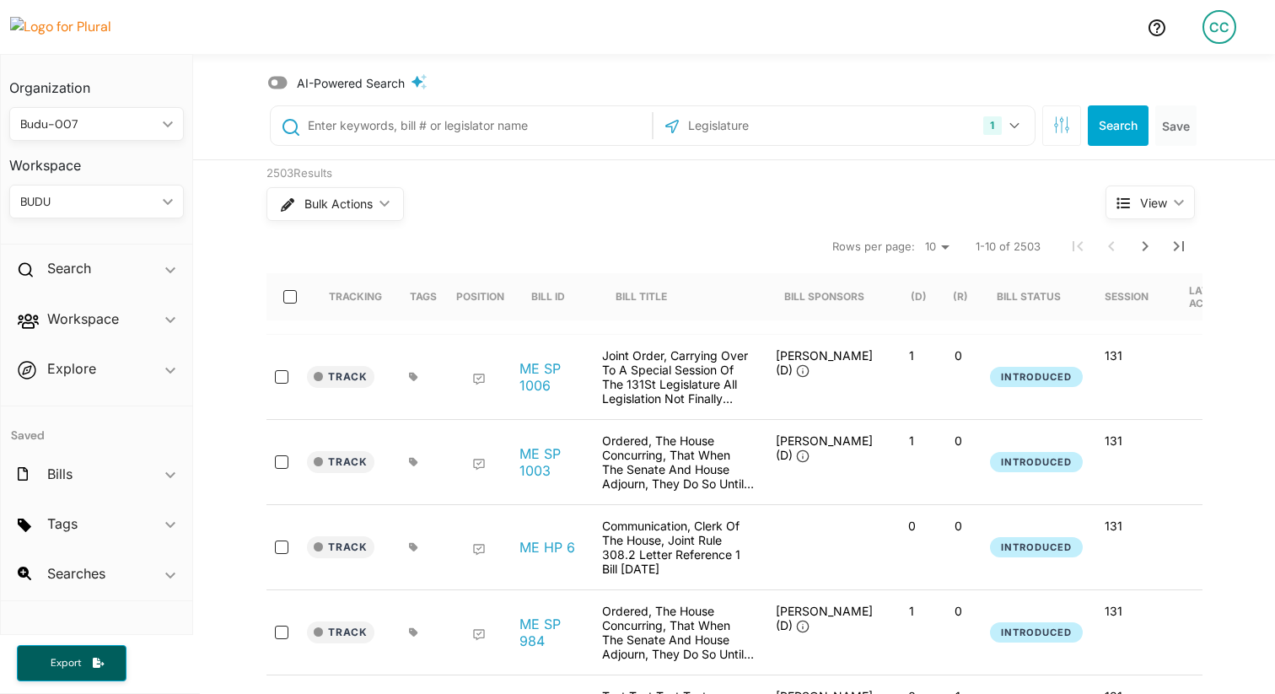
click at [273, 83] on icon at bounding box center [277, 82] width 19 height 17
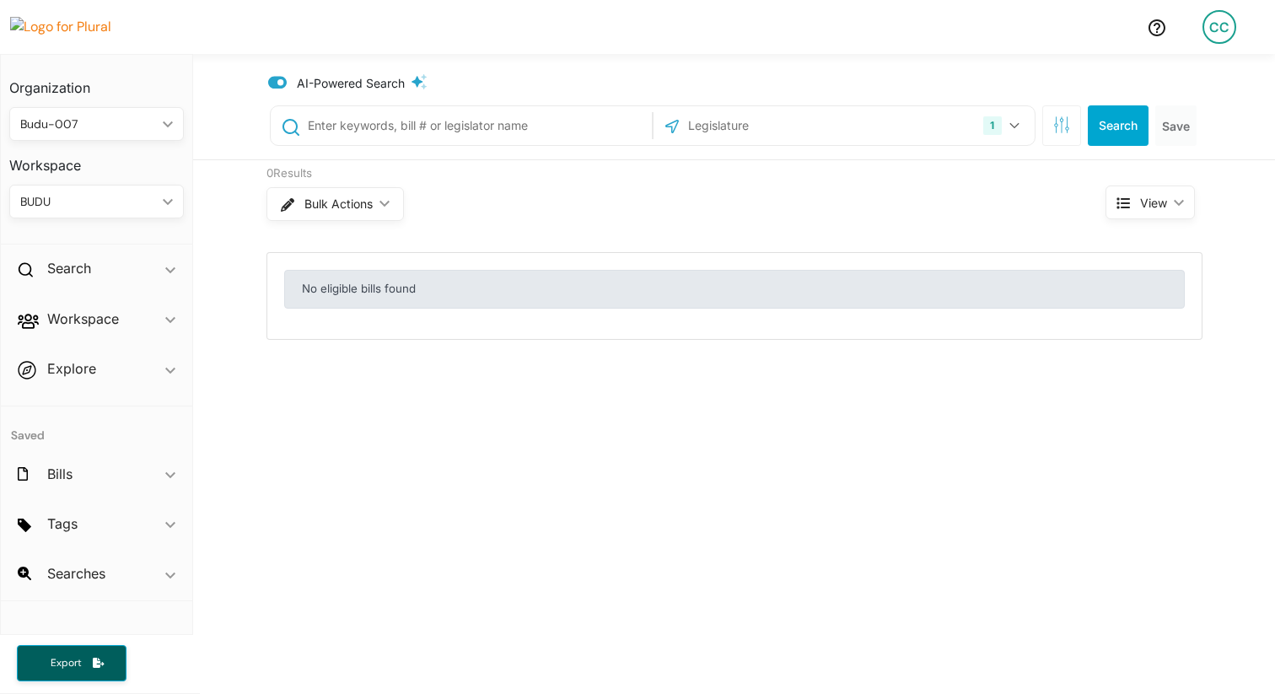
click at [344, 86] on span "AI-Powered Search" at bounding box center [351, 83] width 108 height 18
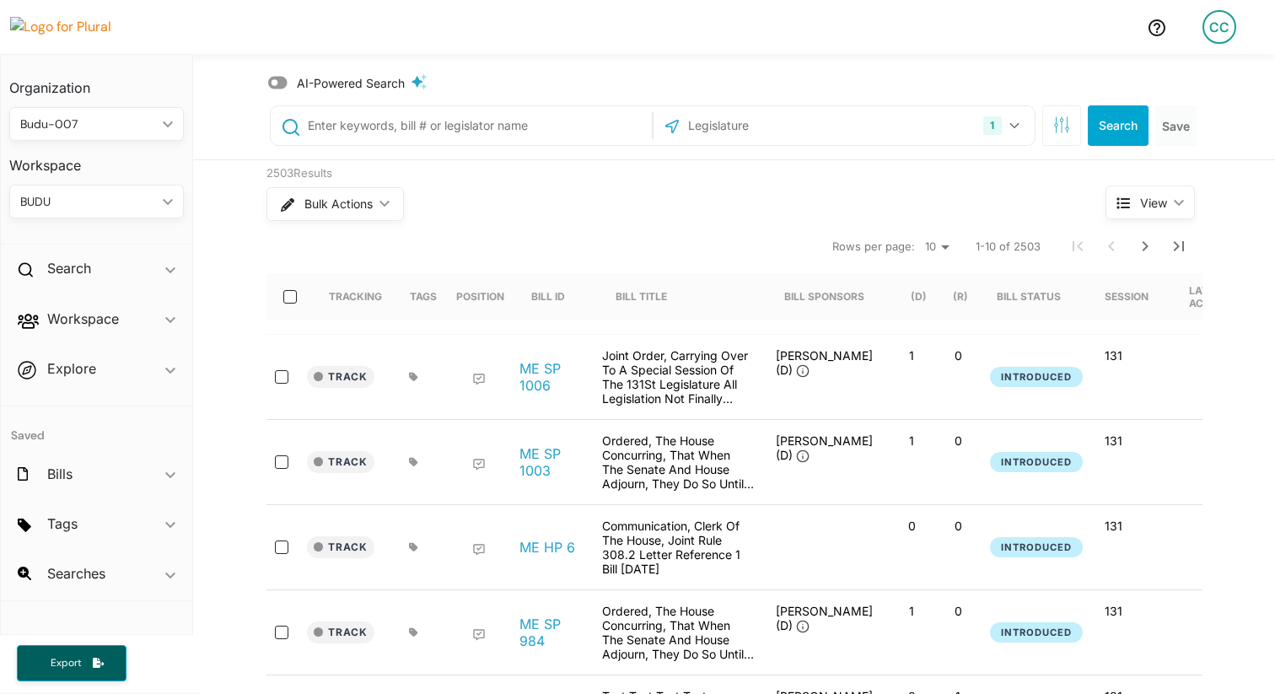
click at [344, 86] on span "AI-Powered Search" at bounding box center [351, 83] width 108 height 18
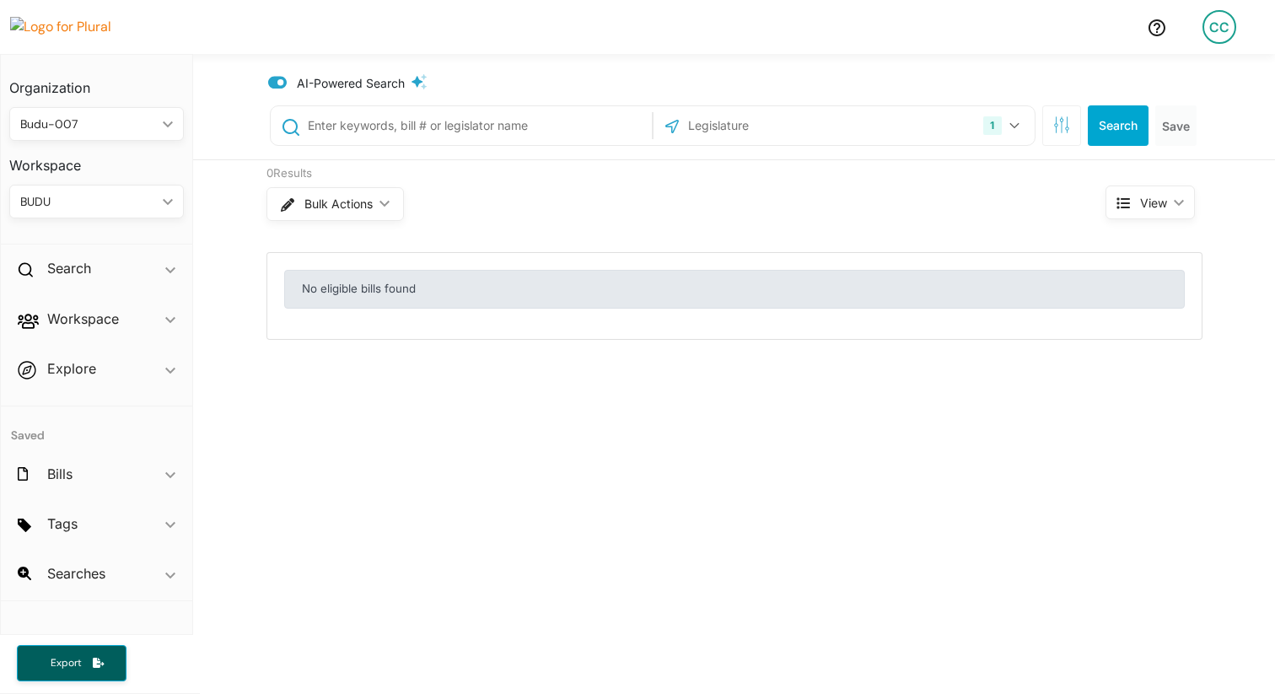
click at [350, 88] on span "AI-Powered Search" at bounding box center [351, 83] width 108 height 18
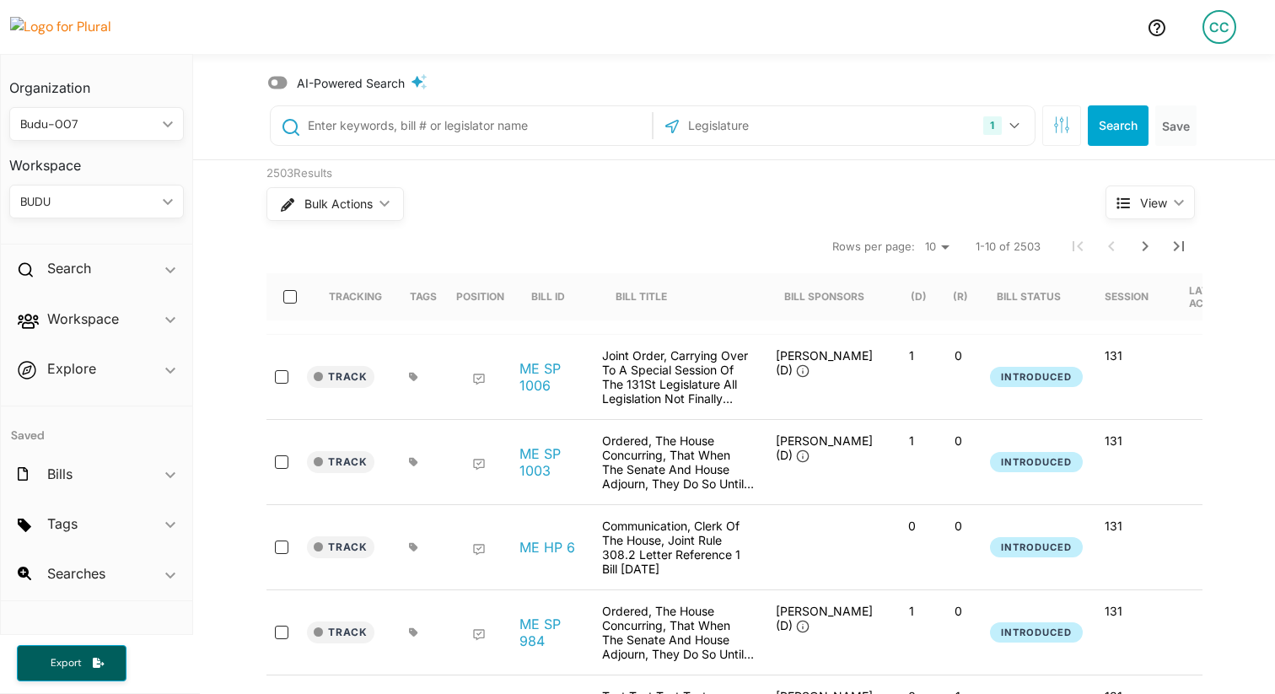
click at [350, 88] on span "AI-Powered Search" at bounding box center [351, 83] width 108 height 18
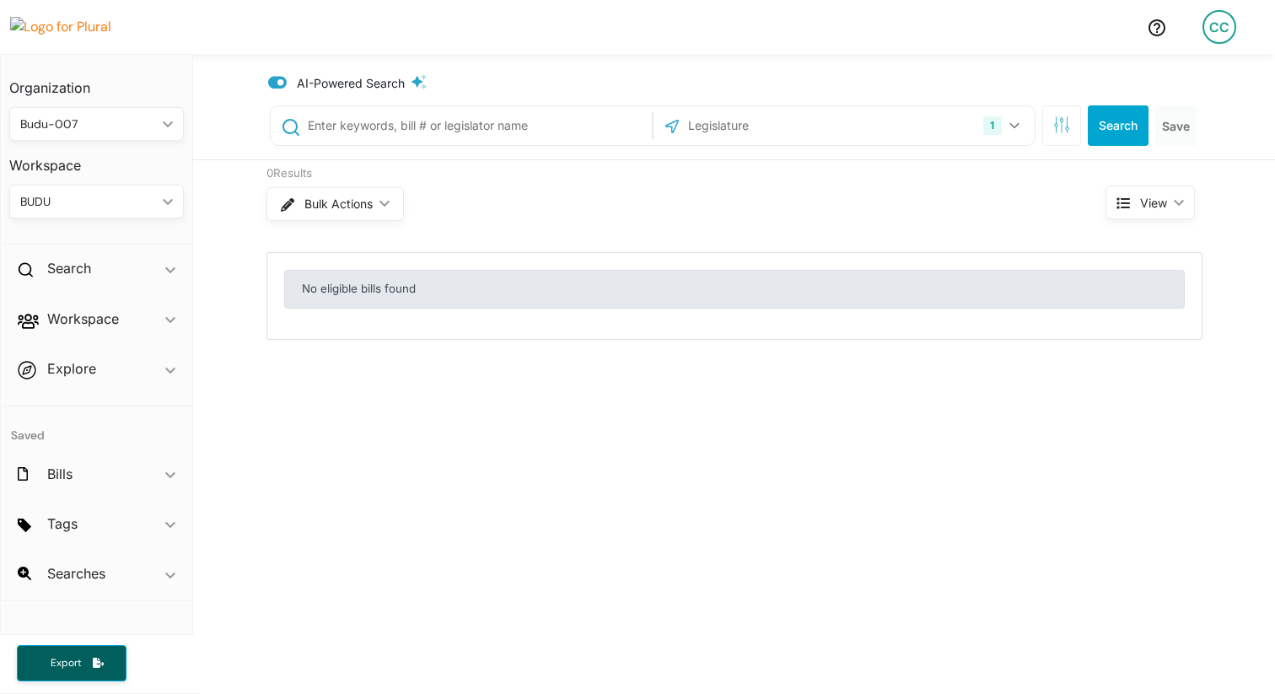
click at [350, 88] on span "AI-Powered Search" at bounding box center [351, 83] width 108 height 18
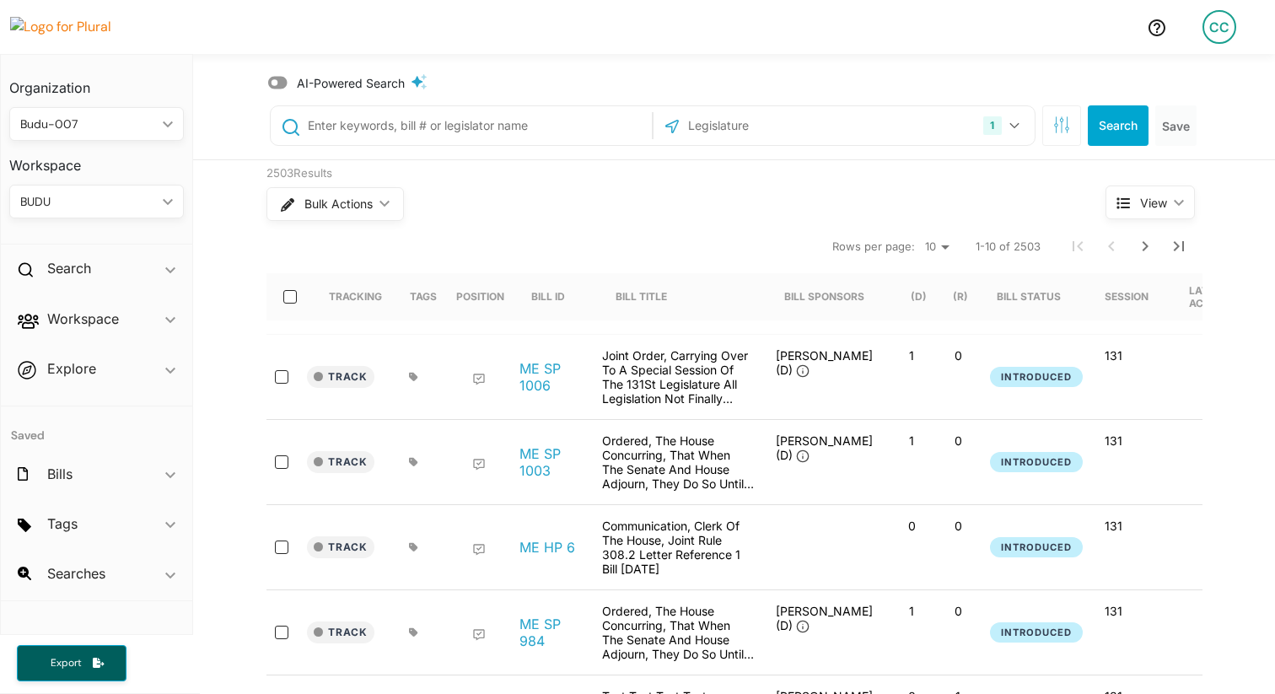
click at [476, 376] on icon at bounding box center [478, 379] width 13 height 13
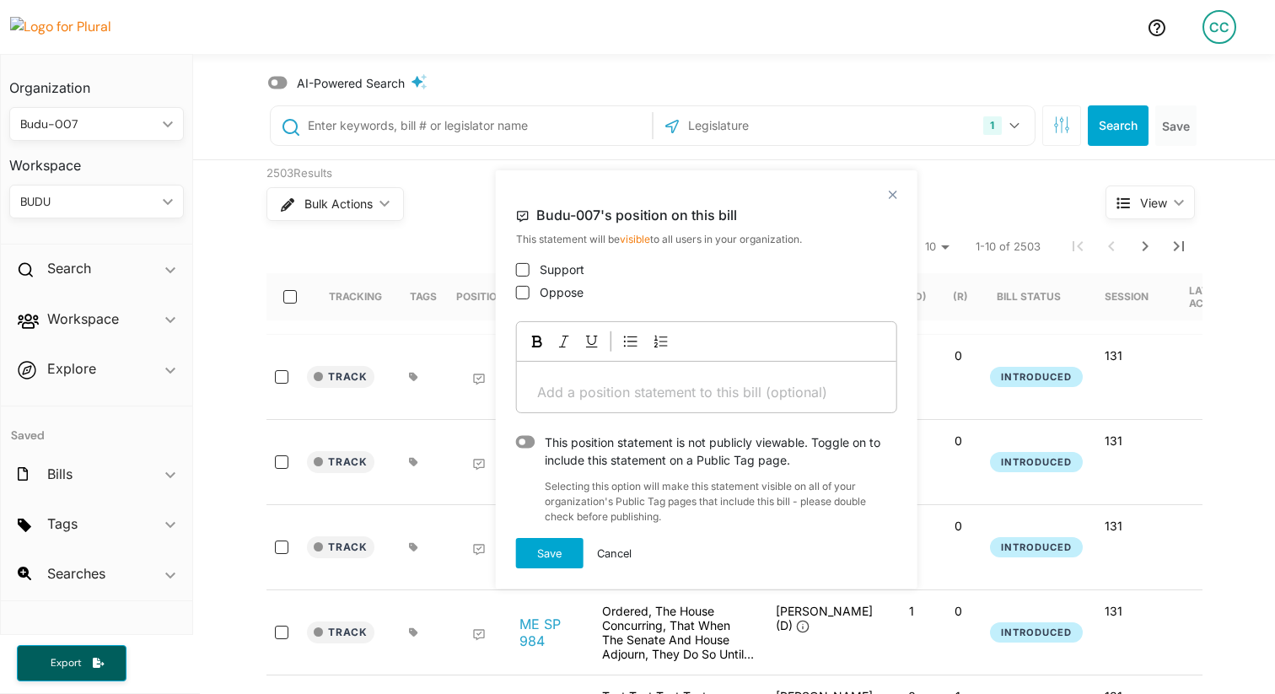
click at [548, 452] on div "This position statement is not publicly viewable. Toggle on to include this sta…" at bounding box center [716, 451] width 363 height 35
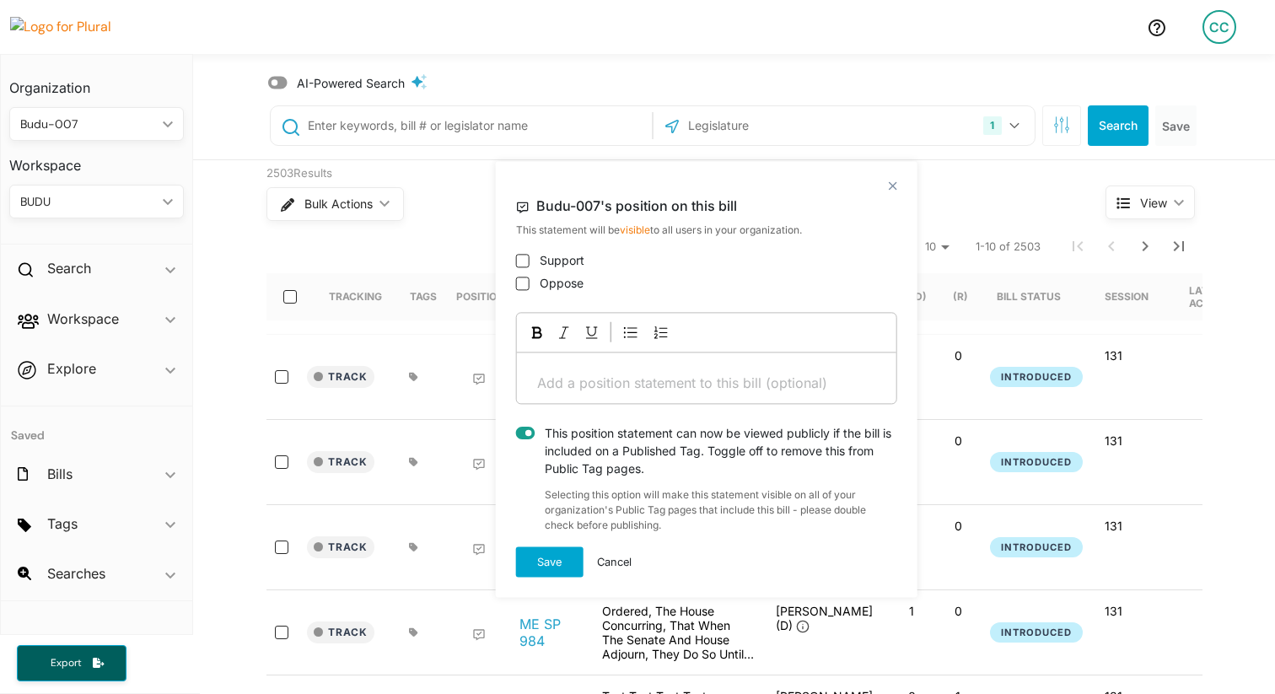
click at [548, 452] on div "This position statement can now be viewed publicly if the bill is included on a…" at bounding box center [716, 451] width 363 height 53
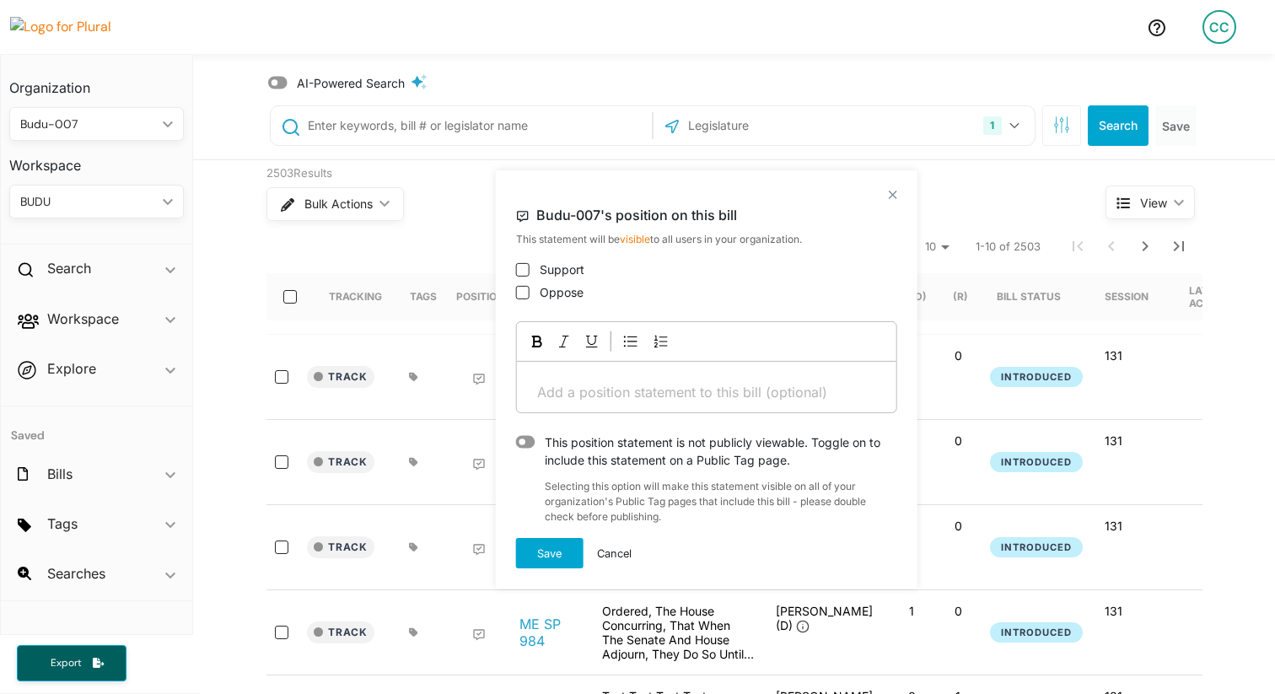
click at [565, 493] on div "Selecting this option will make this statement visible on all of your organizat…" at bounding box center [706, 497] width 381 height 56
click at [570, 452] on div "This position statement is not publicly viewable. Toggle on to include this sta…" at bounding box center [716, 451] width 363 height 35
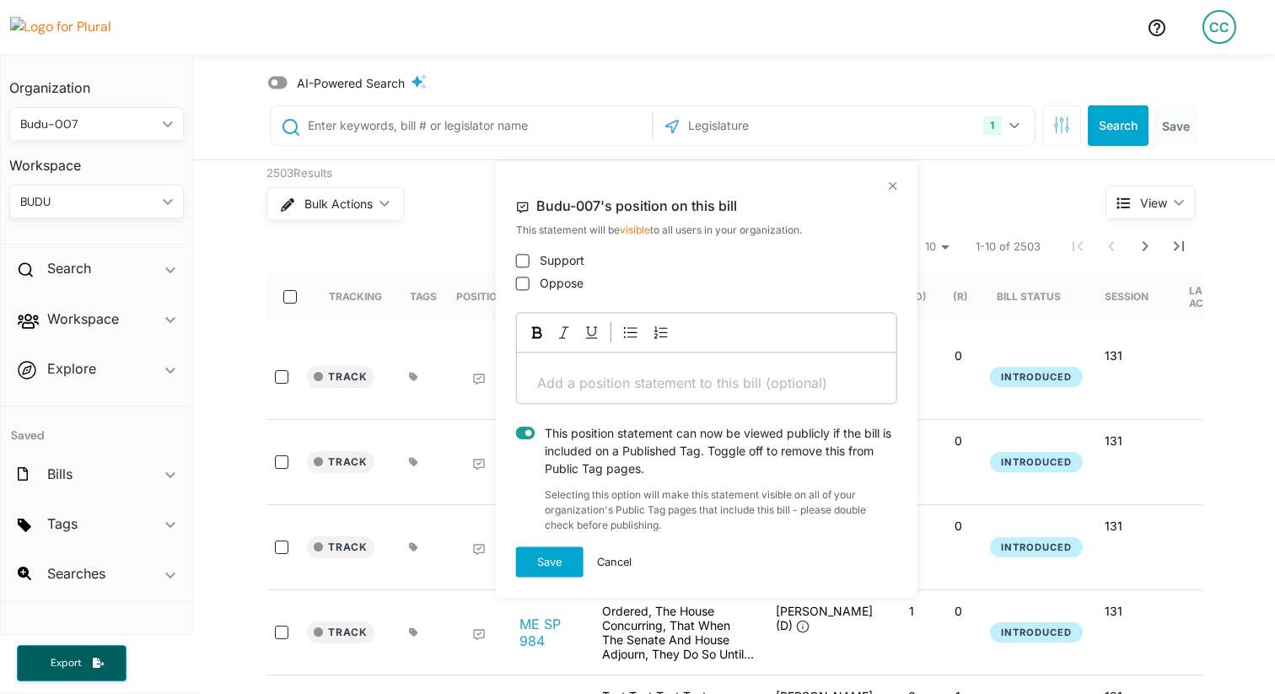
click at [570, 452] on div "This position statement can now be viewed publicly if the bill is included on a…" at bounding box center [716, 451] width 363 height 53
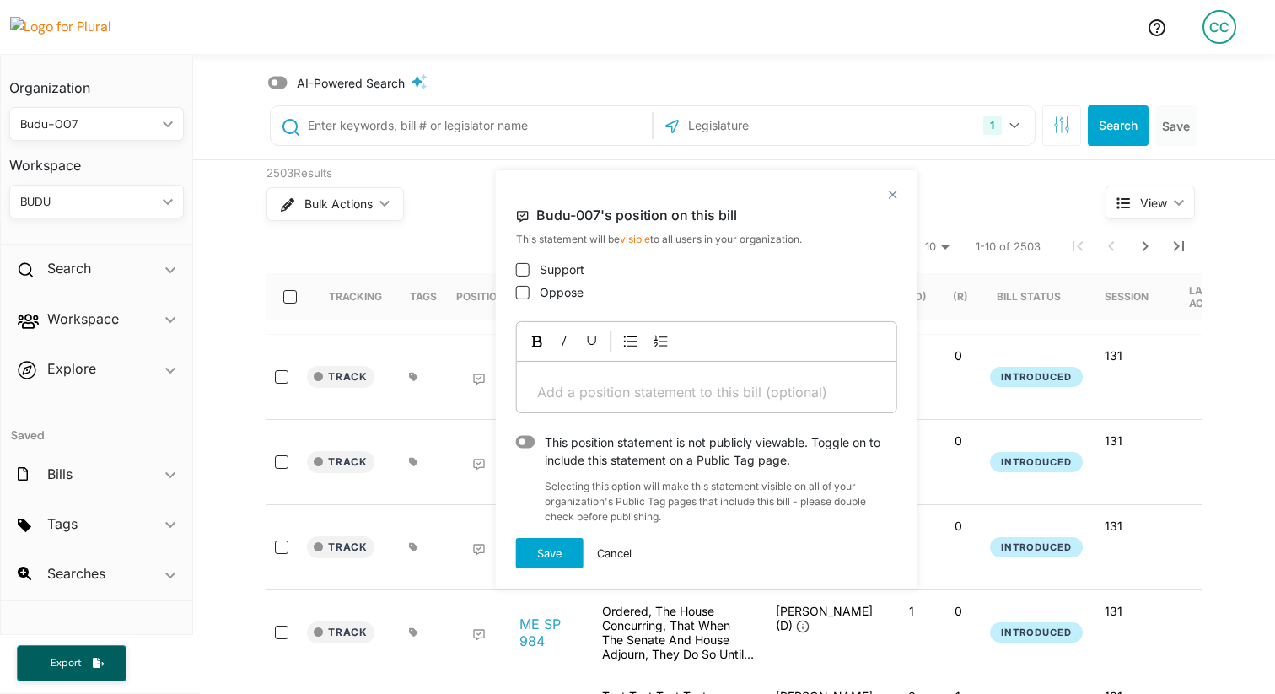
click at [531, 441] on icon at bounding box center [525, 442] width 19 height 13
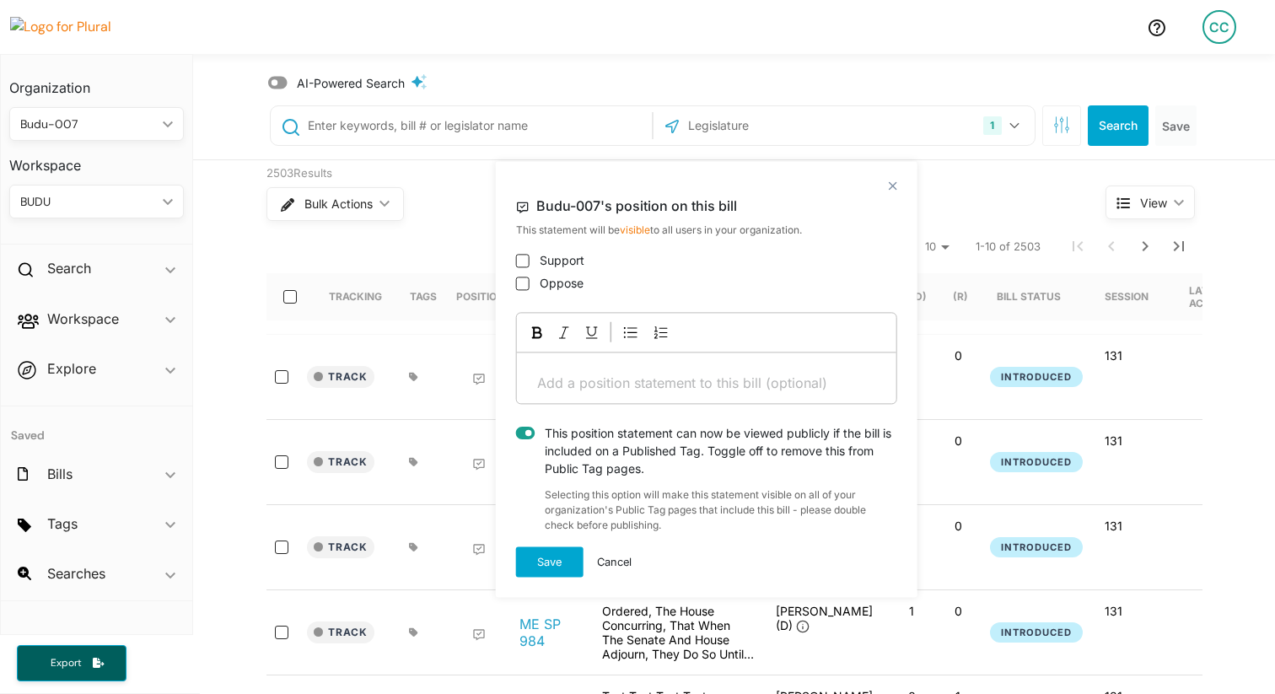
click at [526, 429] on icon at bounding box center [525, 433] width 19 height 13
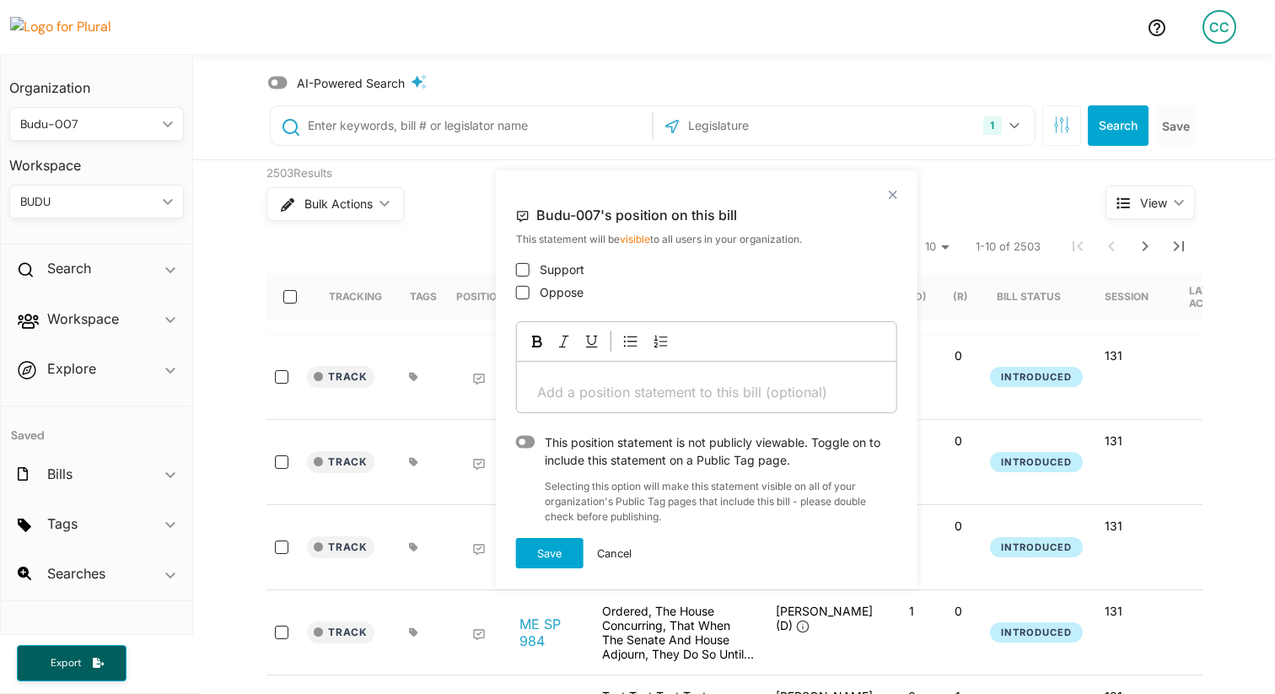
click at [526, 438] on icon at bounding box center [525, 442] width 19 height 13
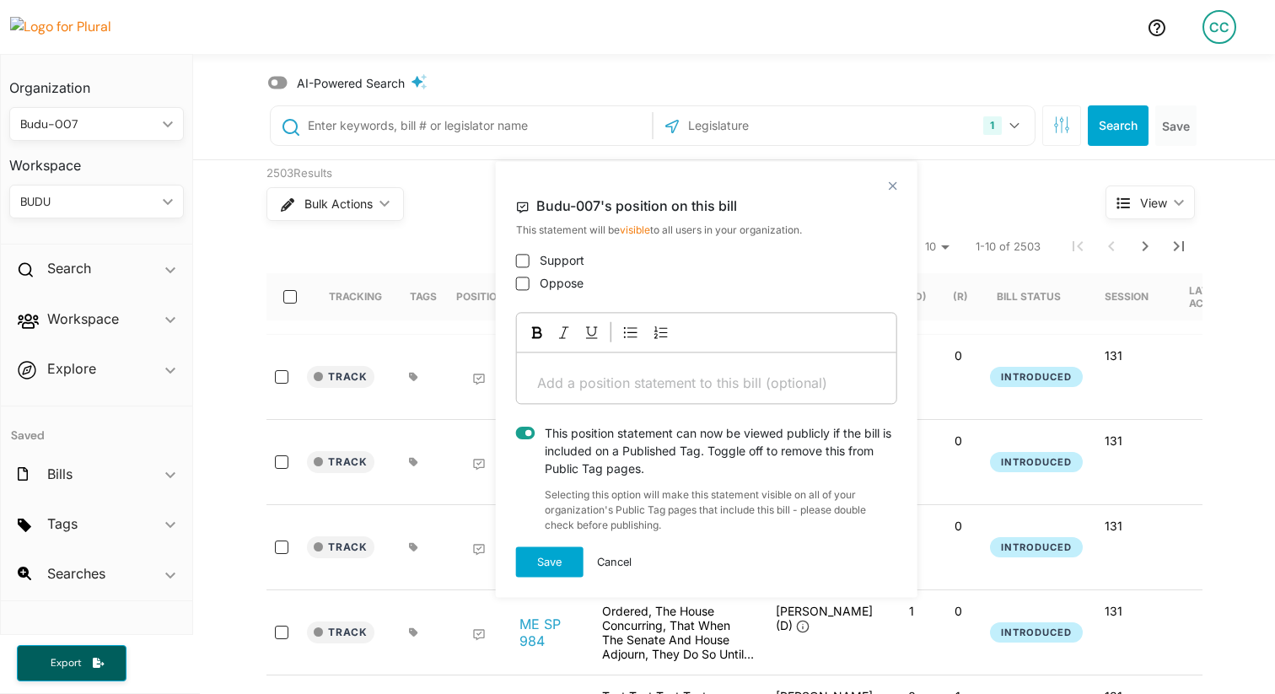
click at [526, 434] on icon at bounding box center [525, 433] width 19 height 13
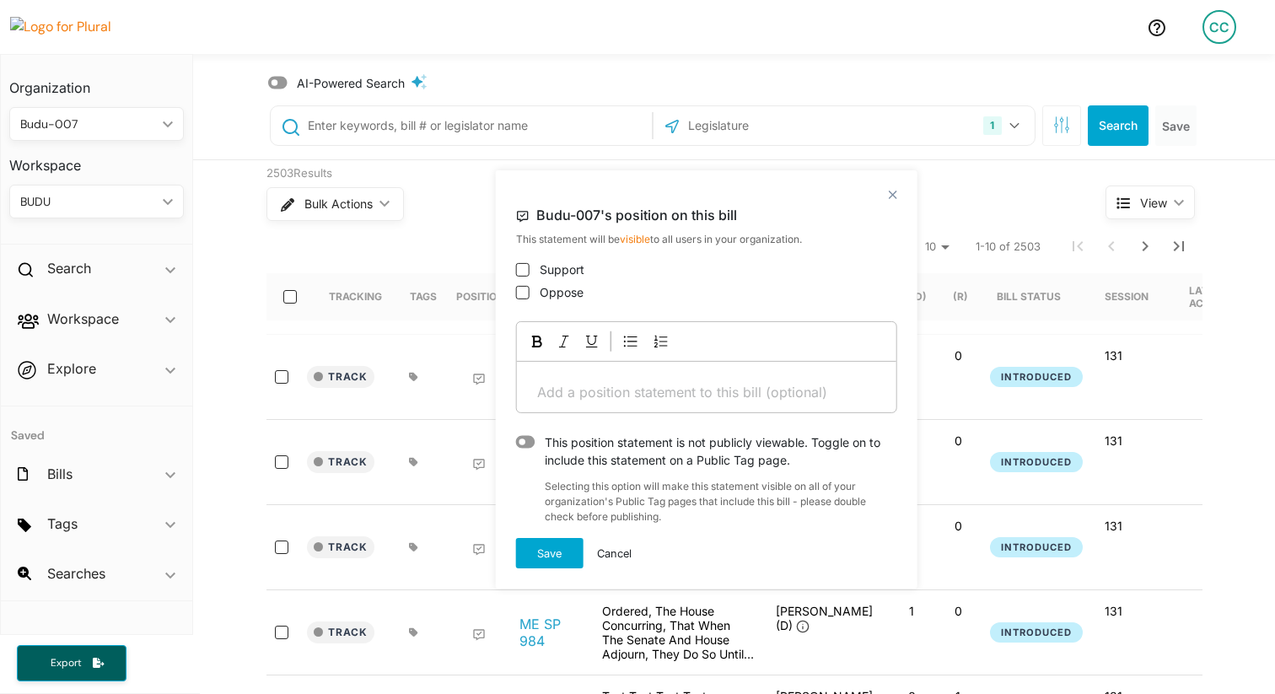
click at [525, 439] on icon at bounding box center [525, 442] width 19 height 13
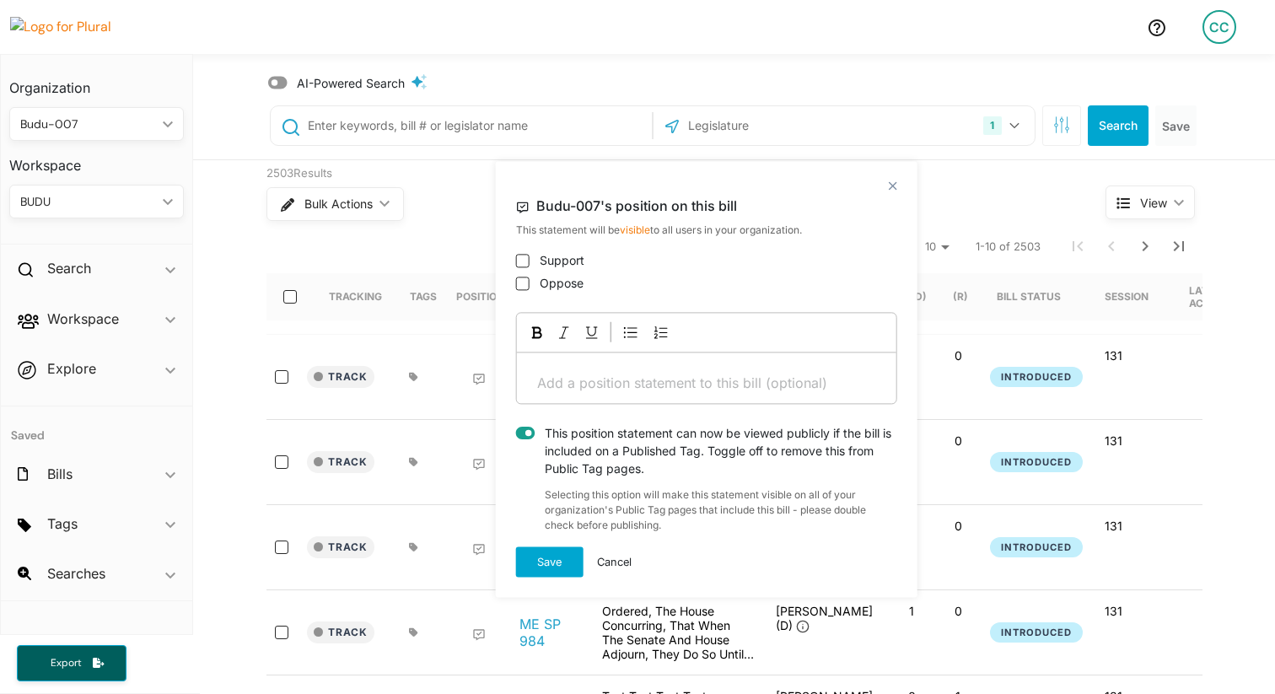
click at [580, 449] on div "This position statement can now be viewed publicly if the bill is included on a…" at bounding box center [716, 451] width 363 height 53
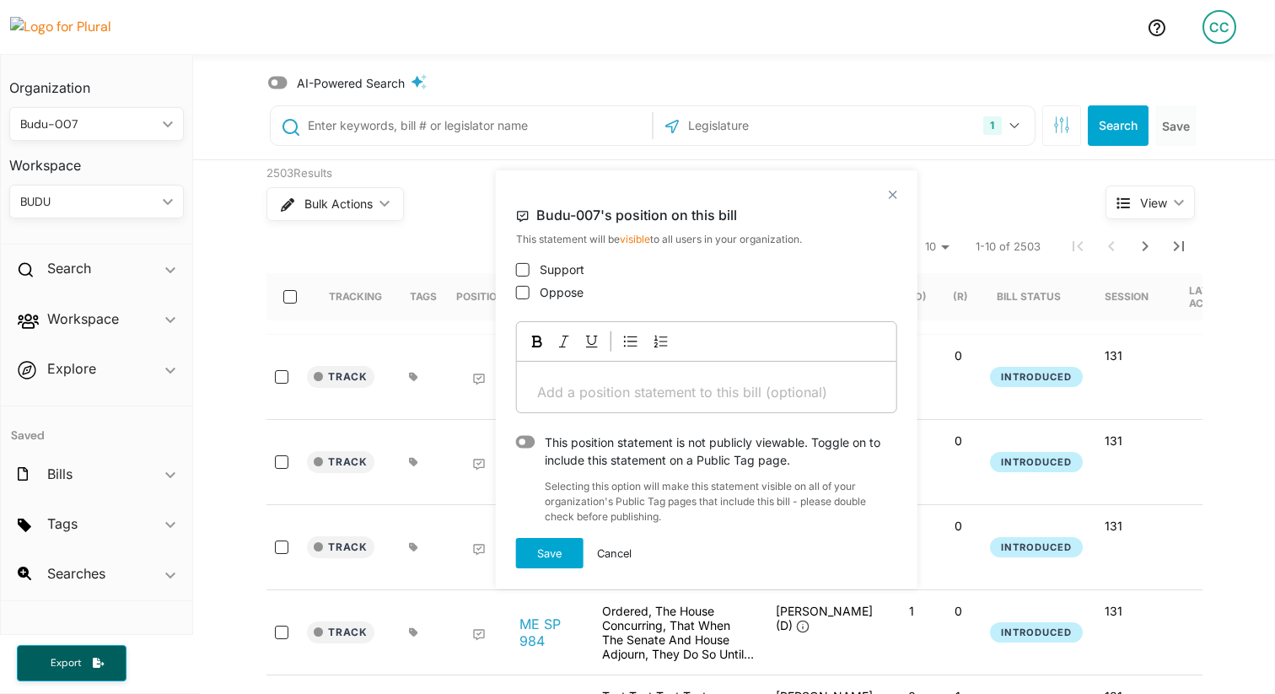
click at [580, 449] on div "This position statement is not publicly viewable. Toggle on to include this sta…" at bounding box center [716, 451] width 363 height 35
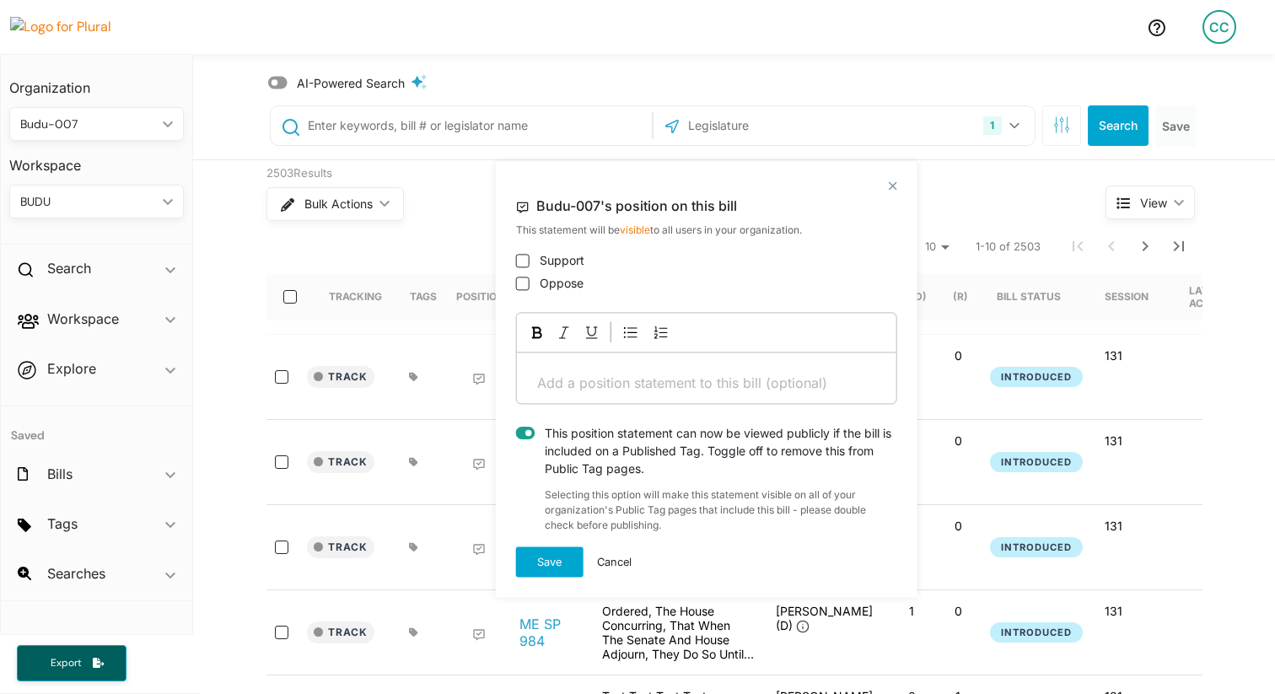
click at [580, 449] on div "This position statement can now be viewed publicly if the bill is included on a…" at bounding box center [716, 451] width 363 height 53
